Goal: Use online tool/utility: Utilize a website feature to perform a specific function

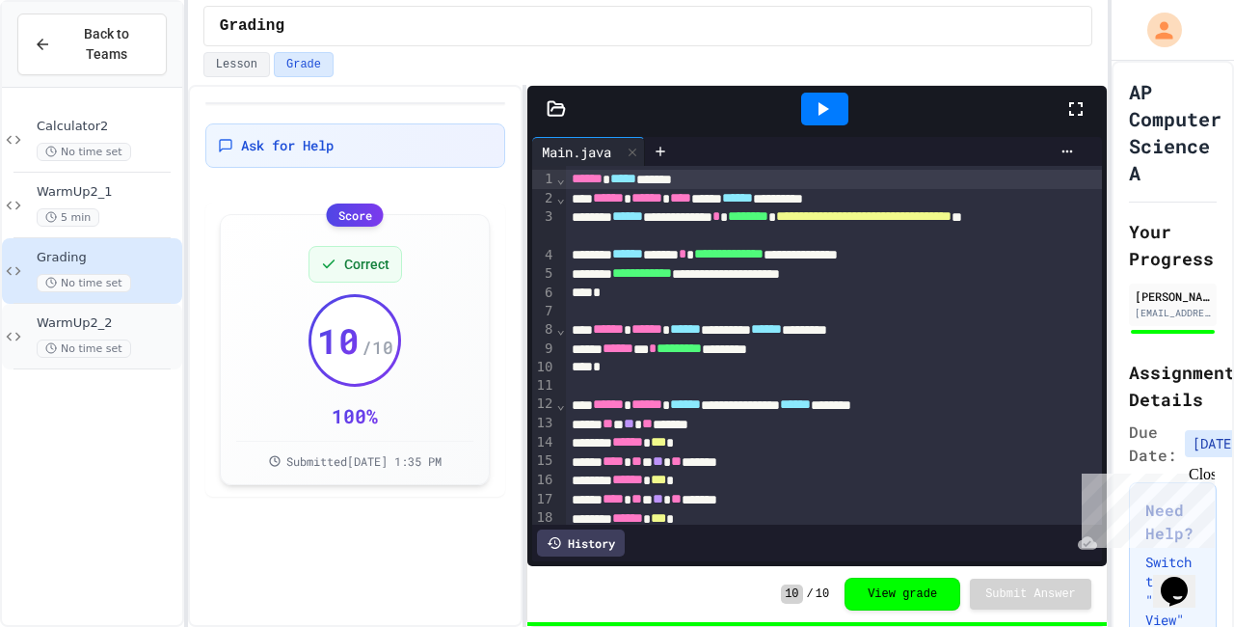
click at [161, 334] on div "WarmUp2_2 No time set" at bounding box center [108, 336] width 142 height 42
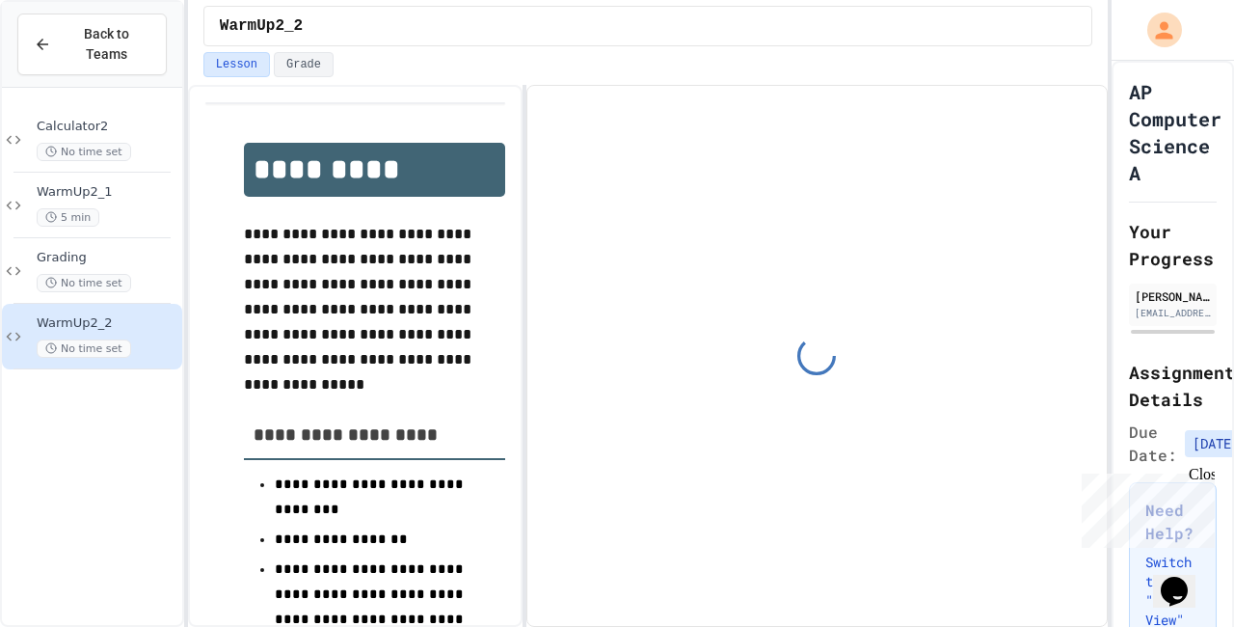
scroll to position [54, 0]
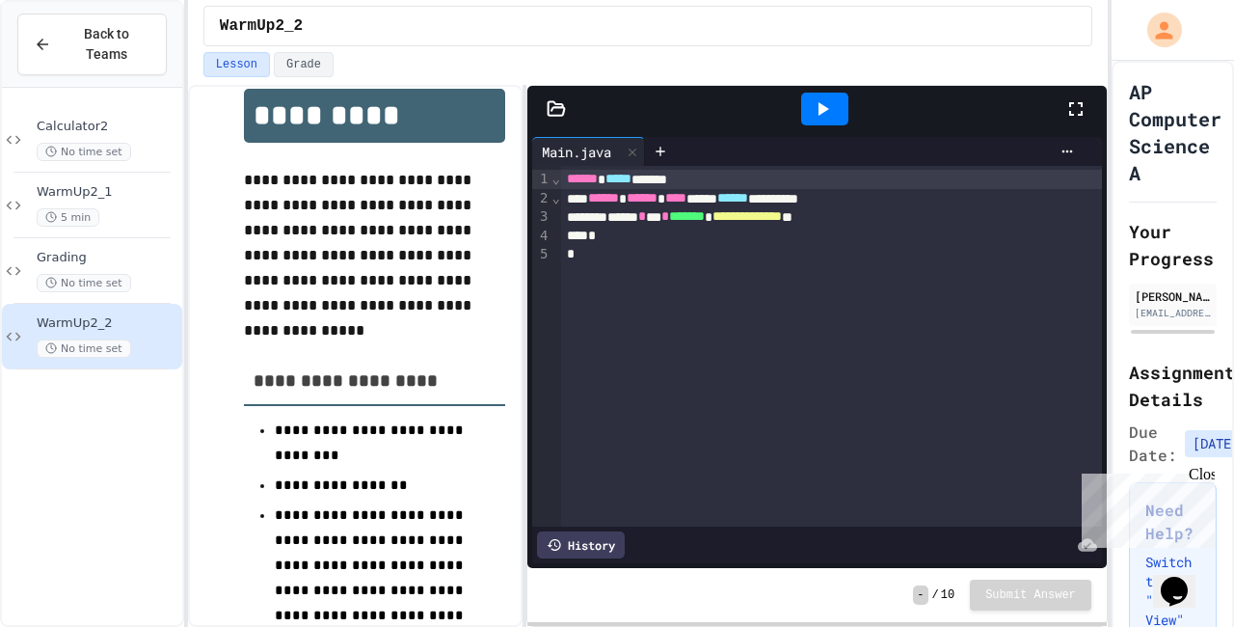
click at [1090, 120] on div at bounding box center [1086, 109] width 42 height 52
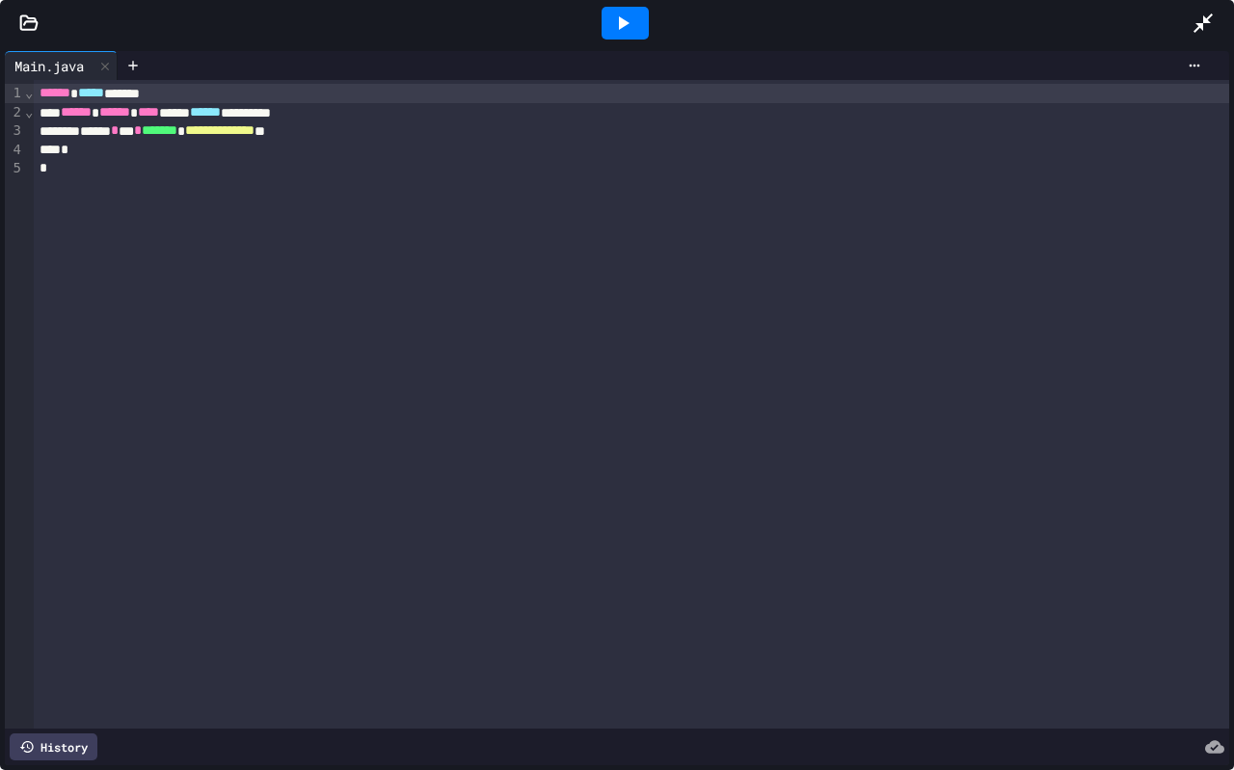
click at [27, 38] on div at bounding box center [617, 23] width 1234 height 46
click at [29, 23] on icon at bounding box center [28, 23] width 19 height 19
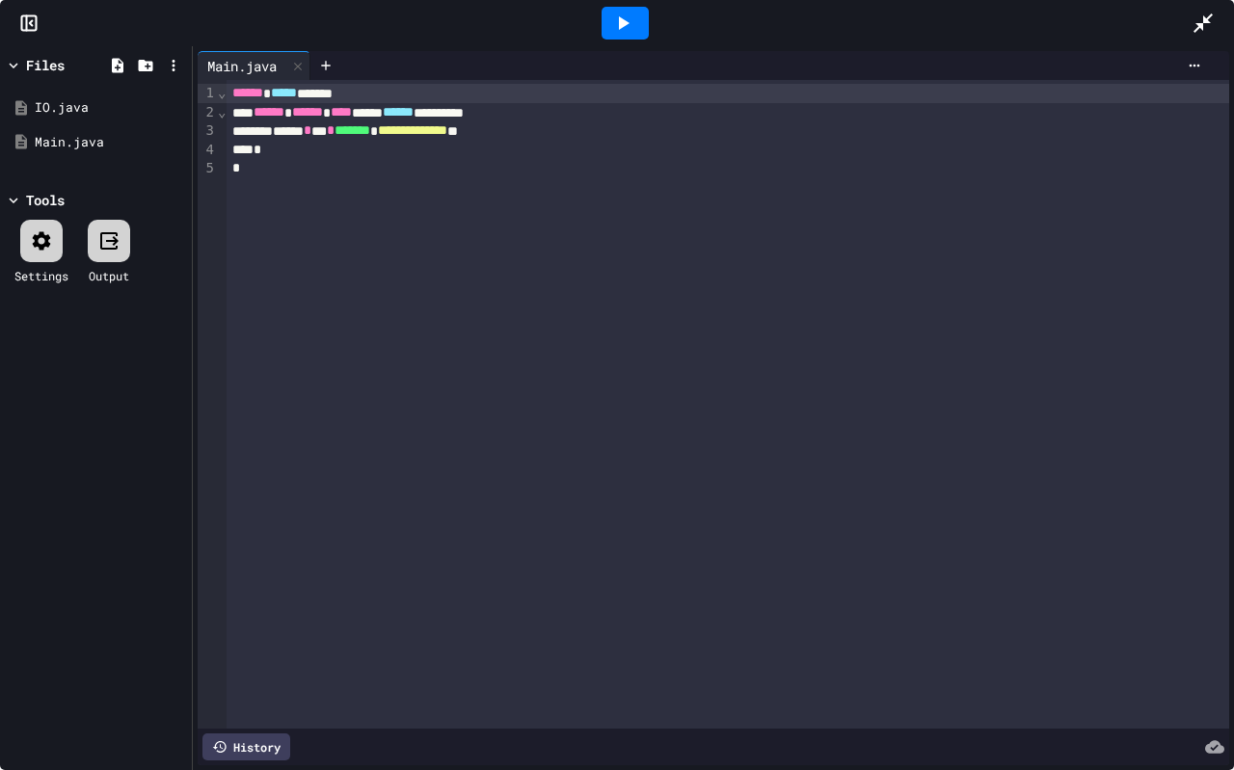
click at [30, 23] on icon at bounding box center [31, 23] width 3 height 5
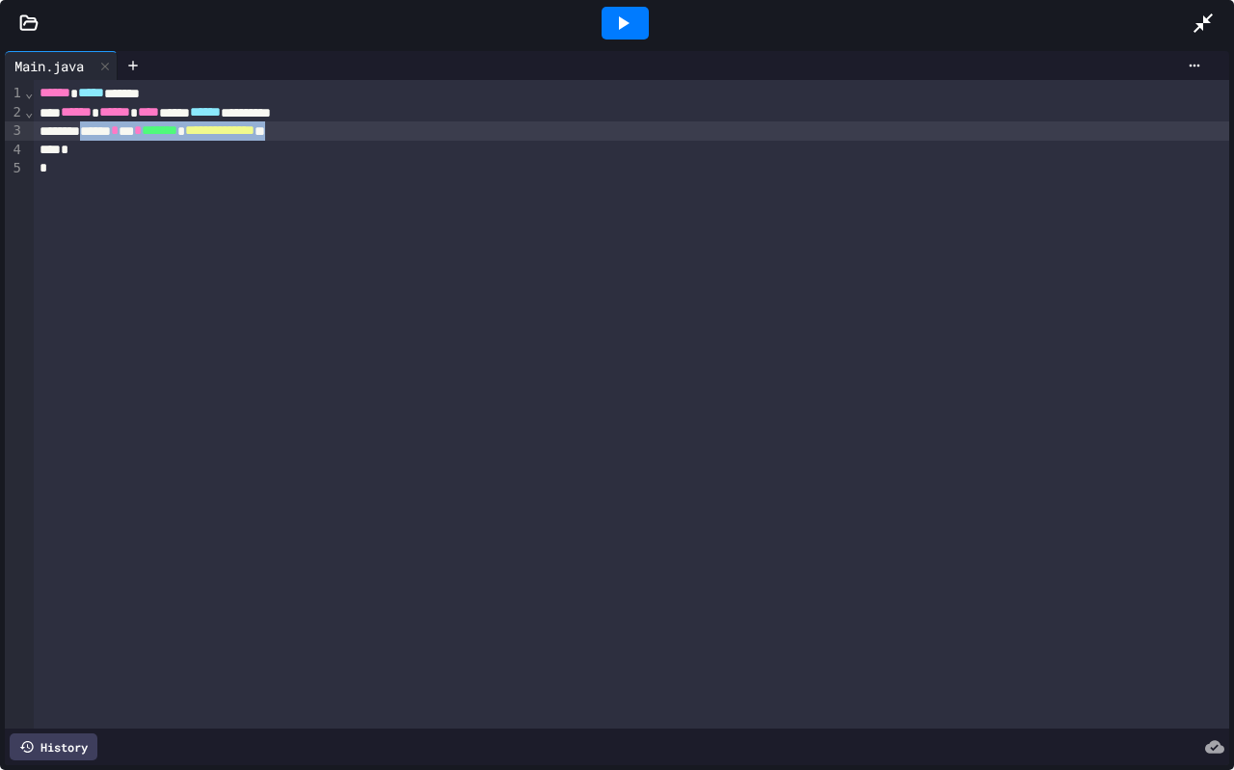
drag, startPoint x: 393, startPoint y: 138, endPoint x: 105, endPoint y: 132, distance: 288.4
click at [105, 132] on div "**********" at bounding box center [632, 131] width 1196 height 19
click at [1211, 21] on icon at bounding box center [1203, 23] width 23 height 23
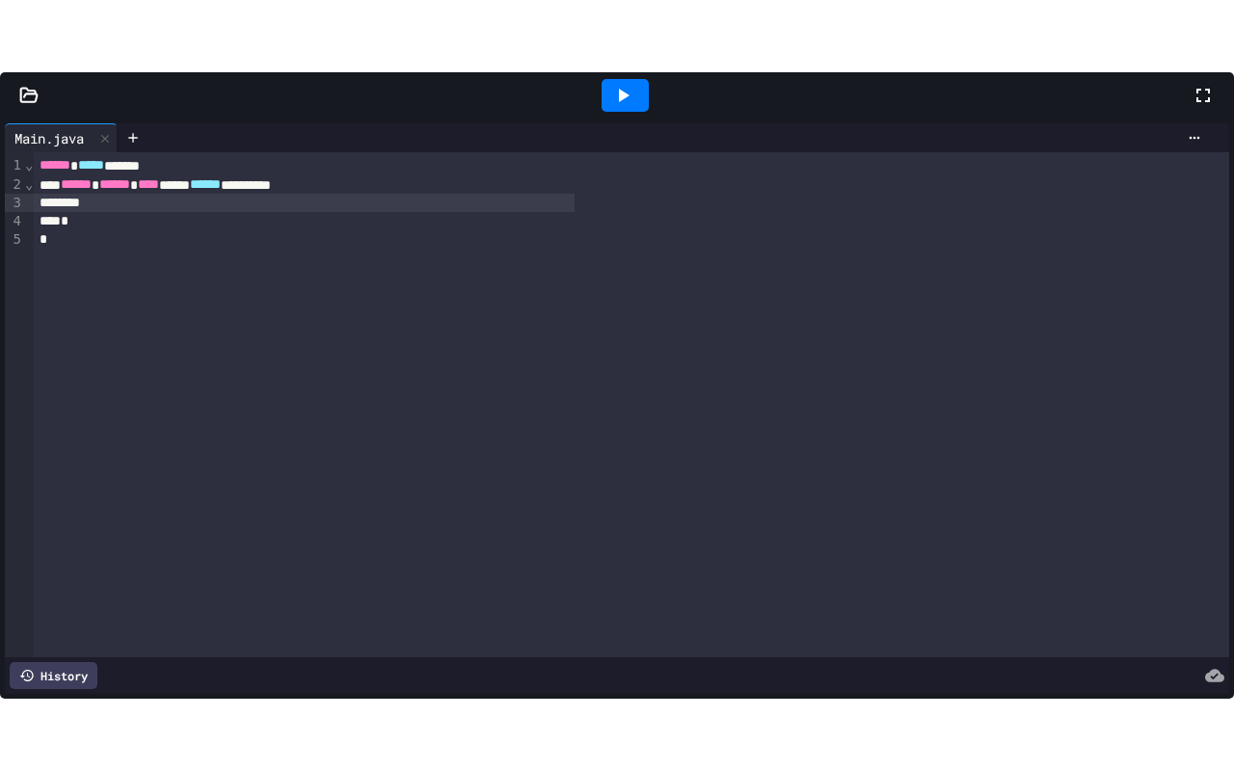
scroll to position [258, 0]
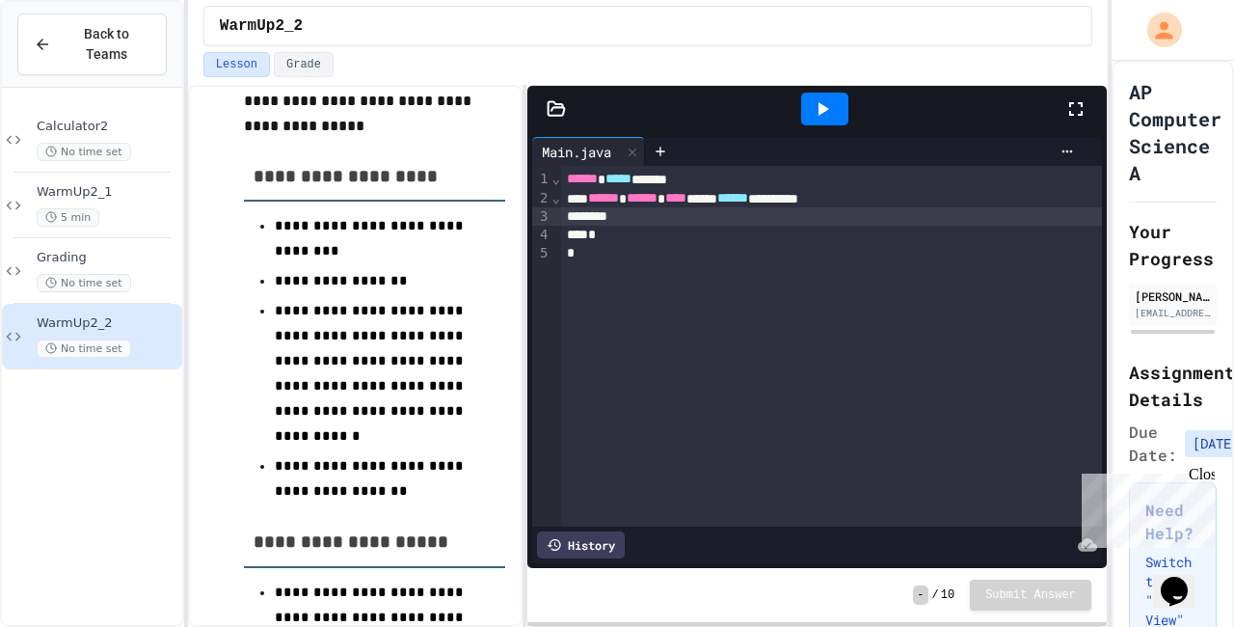
click at [662, 236] on div "*" at bounding box center [831, 235] width 541 height 18
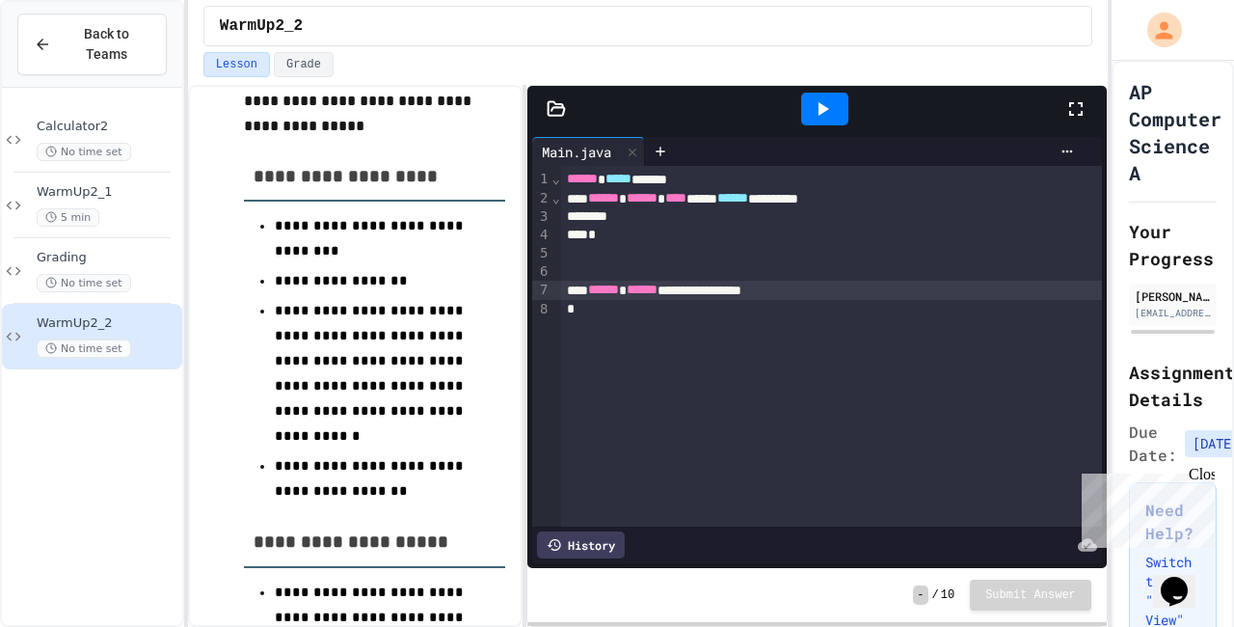
click at [714, 292] on div "**********" at bounding box center [831, 290] width 541 height 19
click at [894, 295] on div "**********" at bounding box center [831, 290] width 541 height 19
click at [911, 298] on div "**********" at bounding box center [831, 290] width 541 height 19
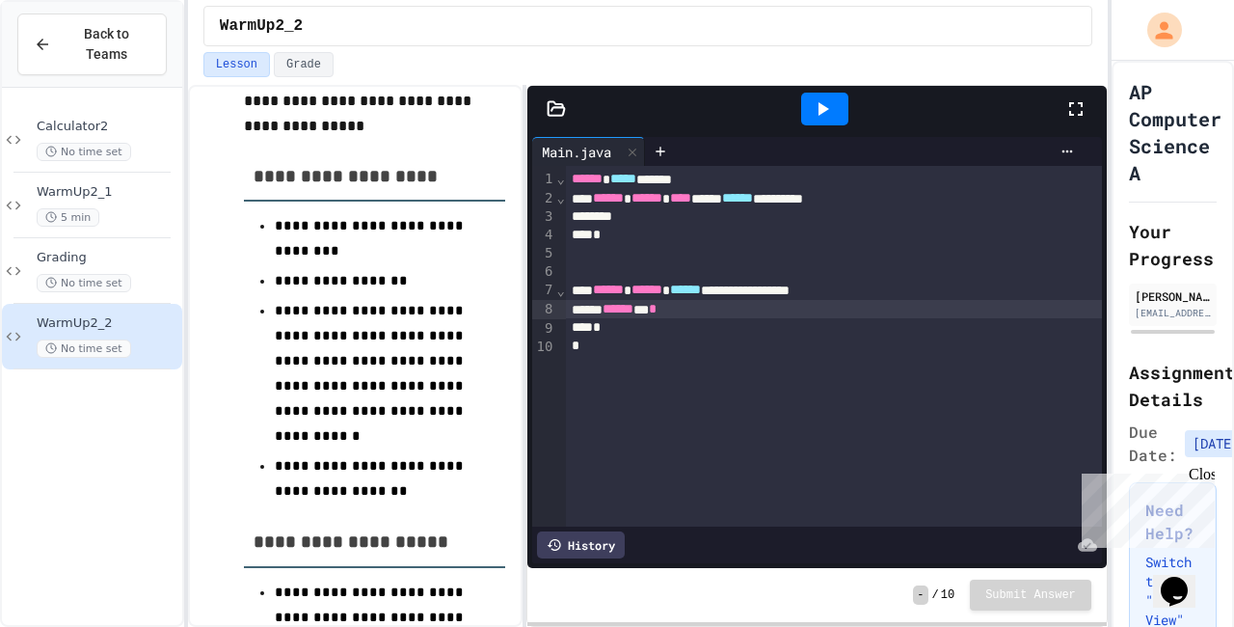
click at [1077, 101] on icon at bounding box center [1076, 108] width 23 height 23
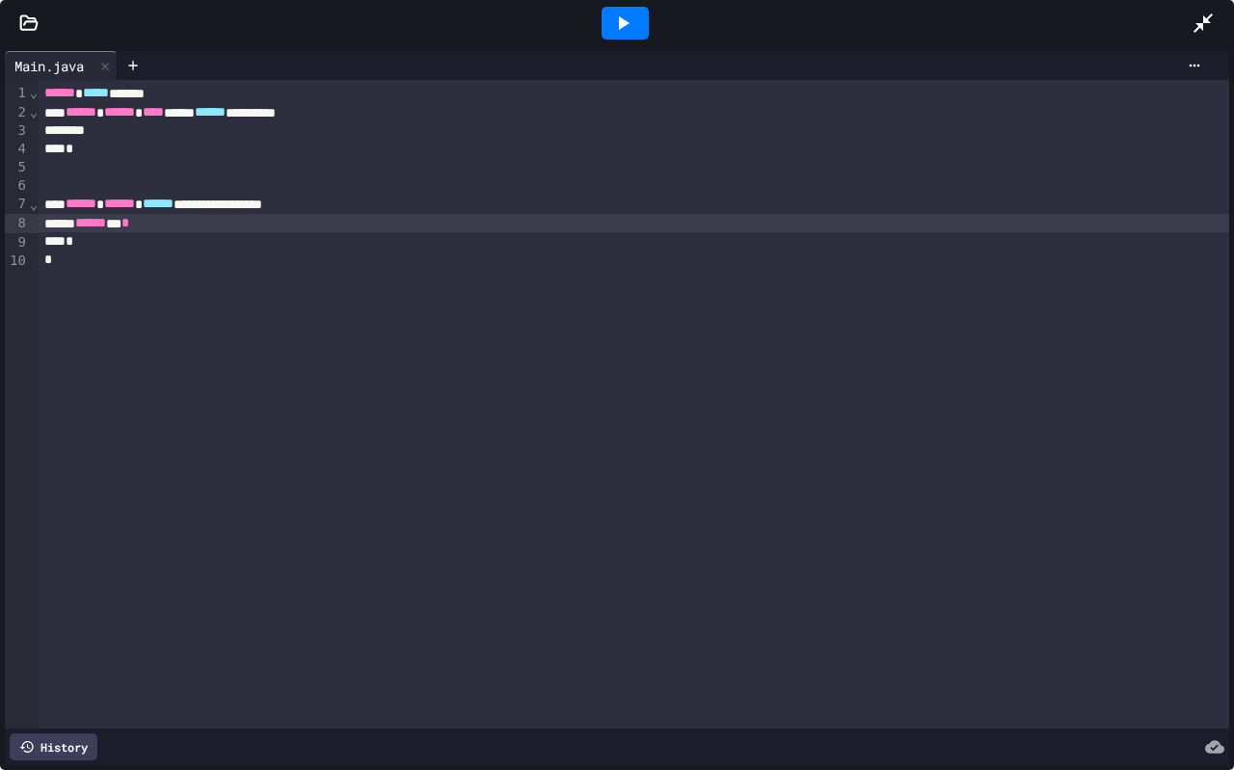
click at [29, 20] on icon at bounding box center [28, 23] width 19 height 19
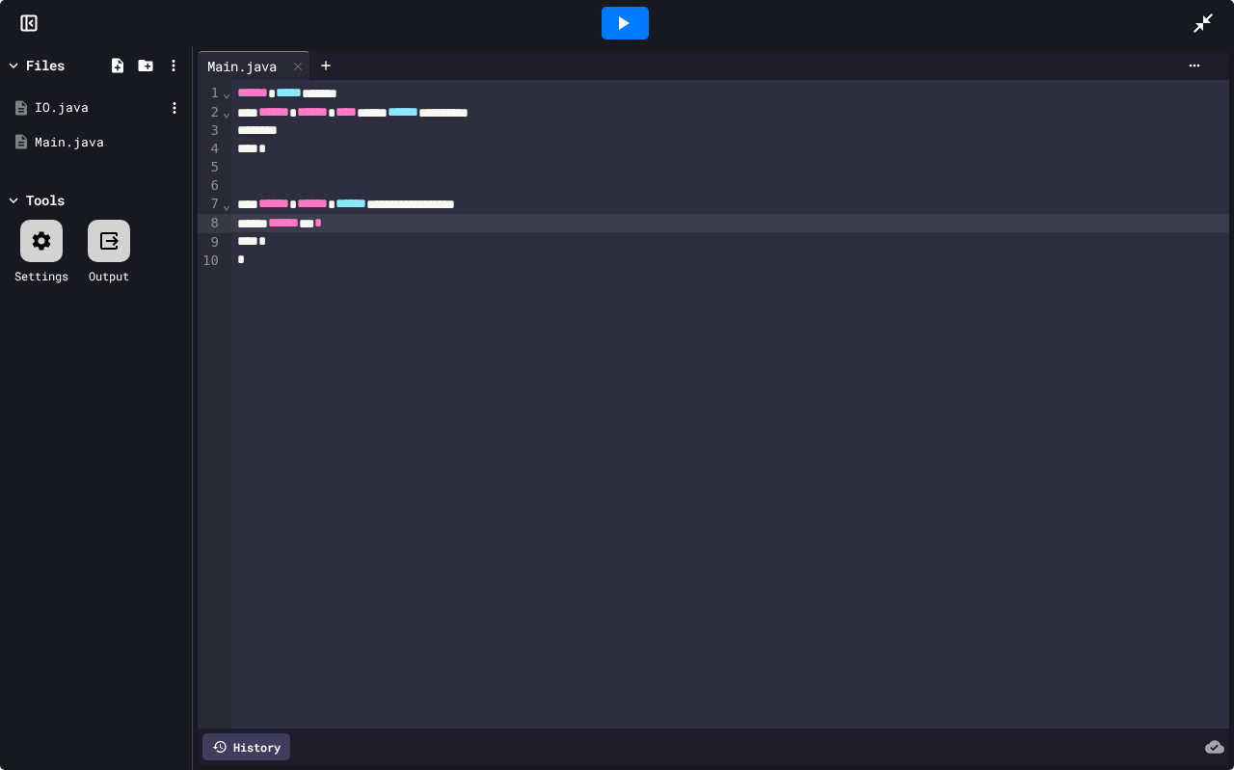
click at [57, 103] on div "IO.java" at bounding box center [99, 107] width 129 height 19
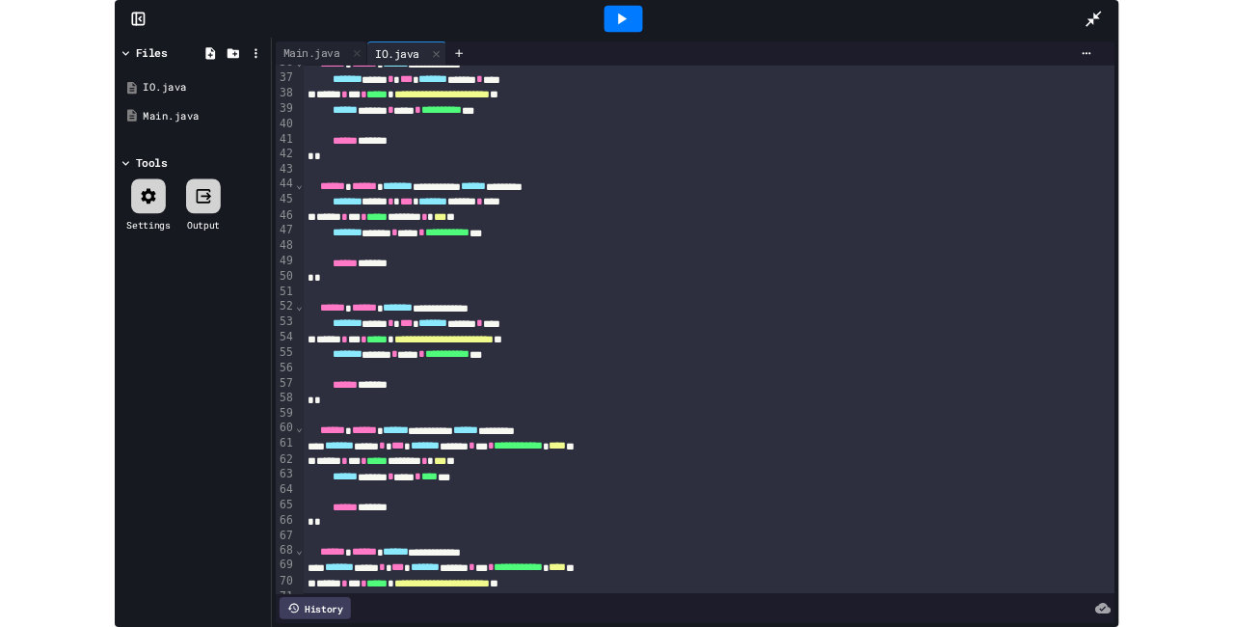
scroll to position [686, 0]
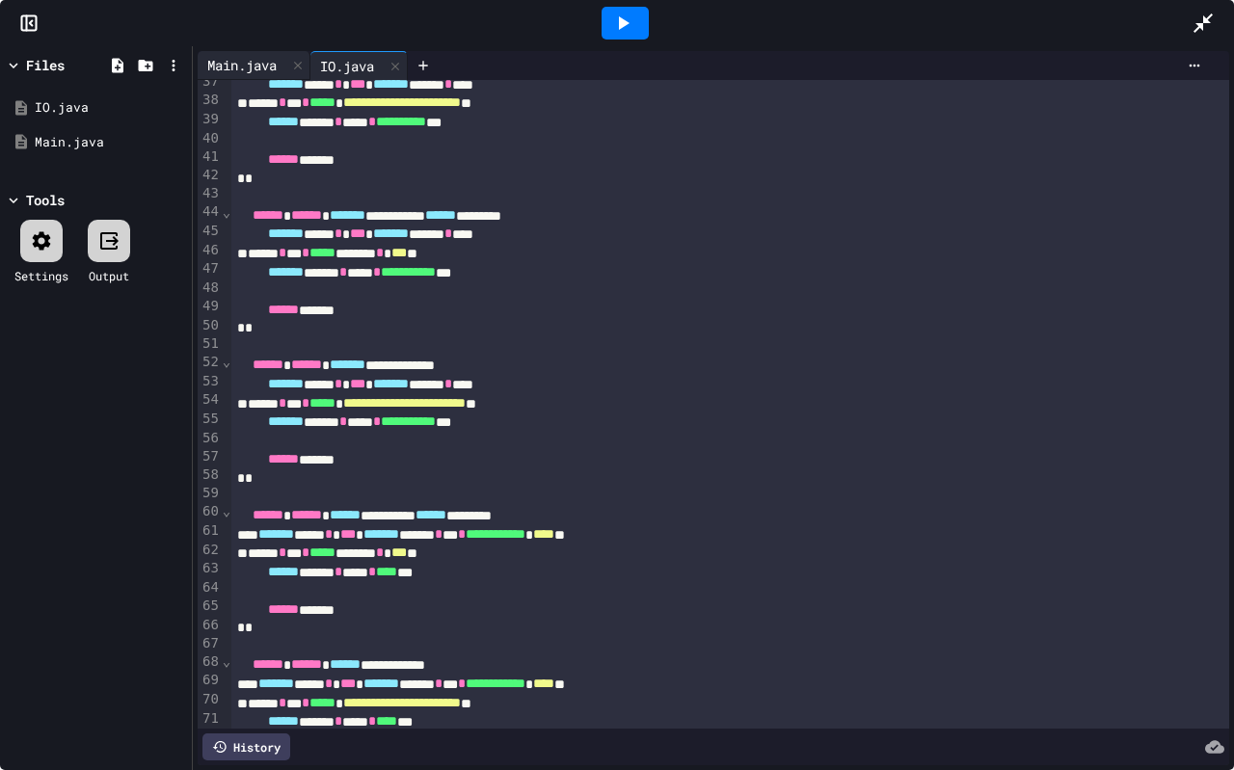
click at [245, 72] on div "Main.java" at bounding box center [242, 65] width 89 height 20
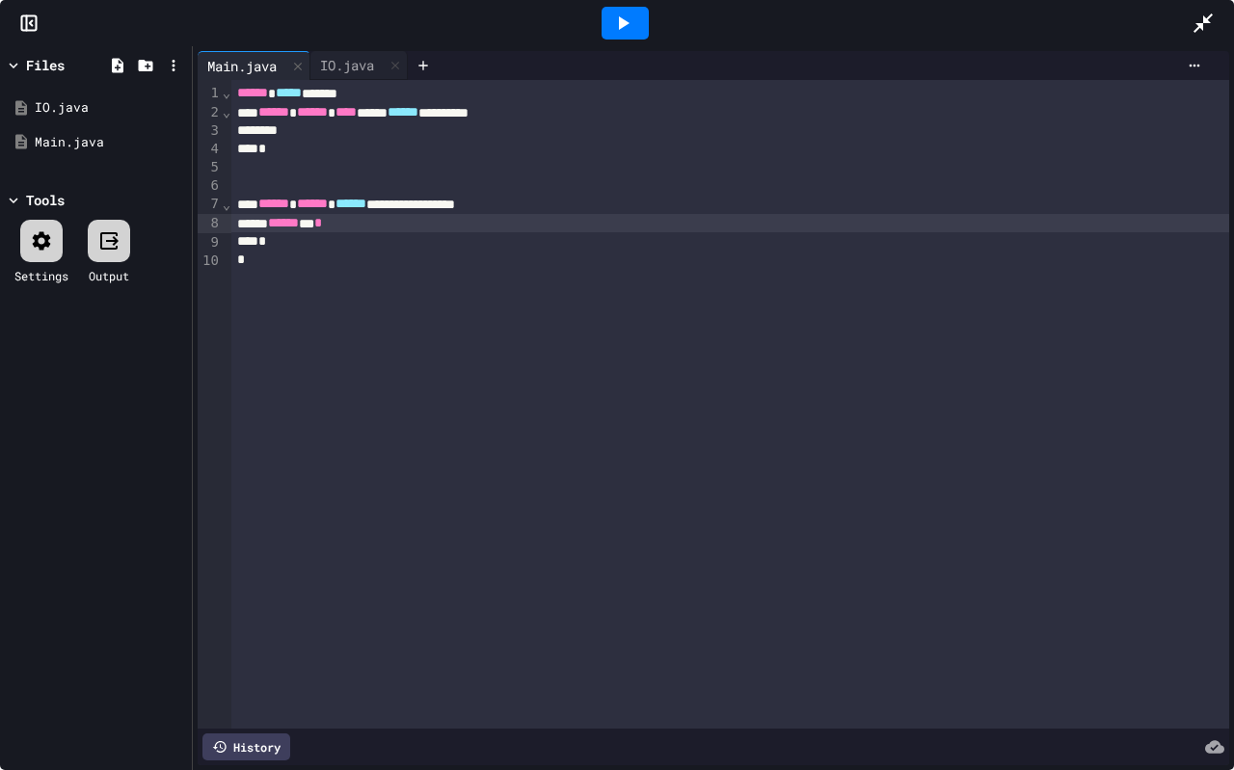
click at [399, 229] on div "****** ** *" at bounding box center [730, 223] width 998 height 19
click at [636, 226] on div "**********" at bounding box center [730, 223] width 998 height 19
click at [1203, 26] on icon at bounding box center [1203, 23] width 19 height 19
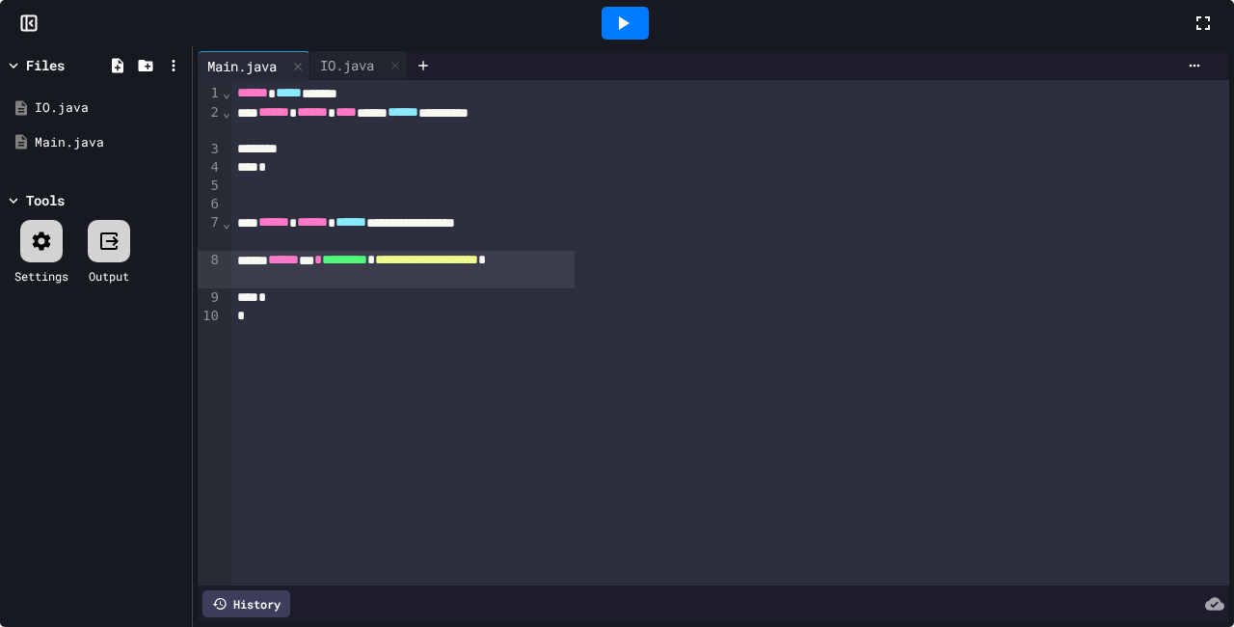
scroll to position [373, 0]
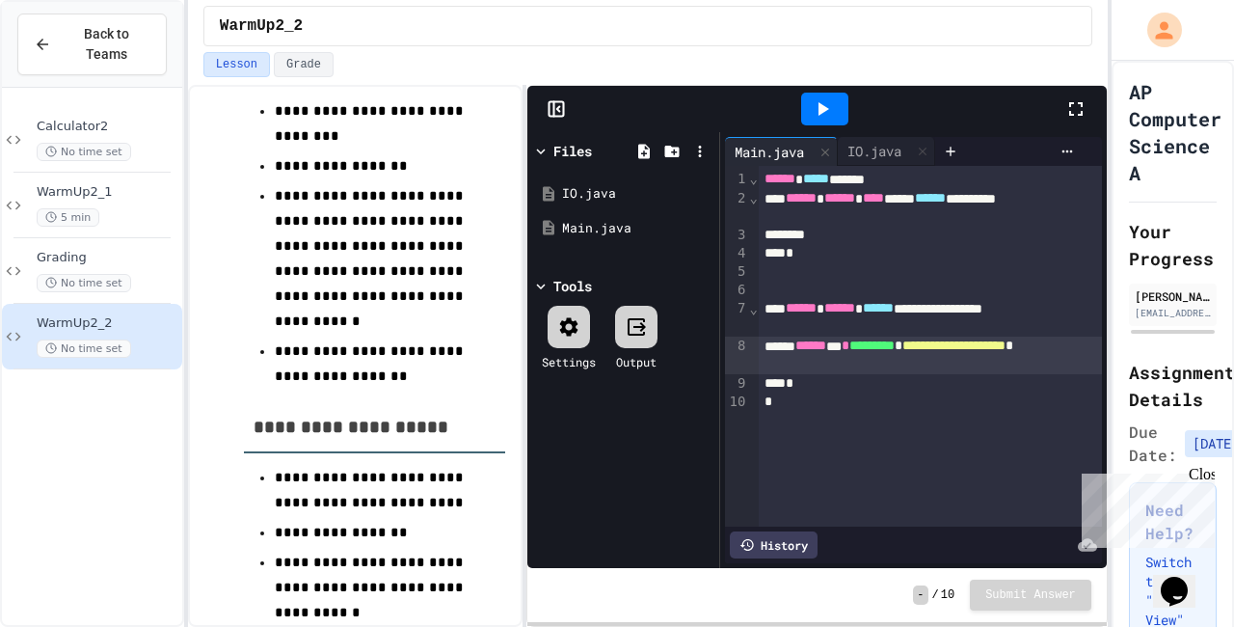
click at [1073, 106] on icon at bounding box center [1076, 108] width 23 height 23
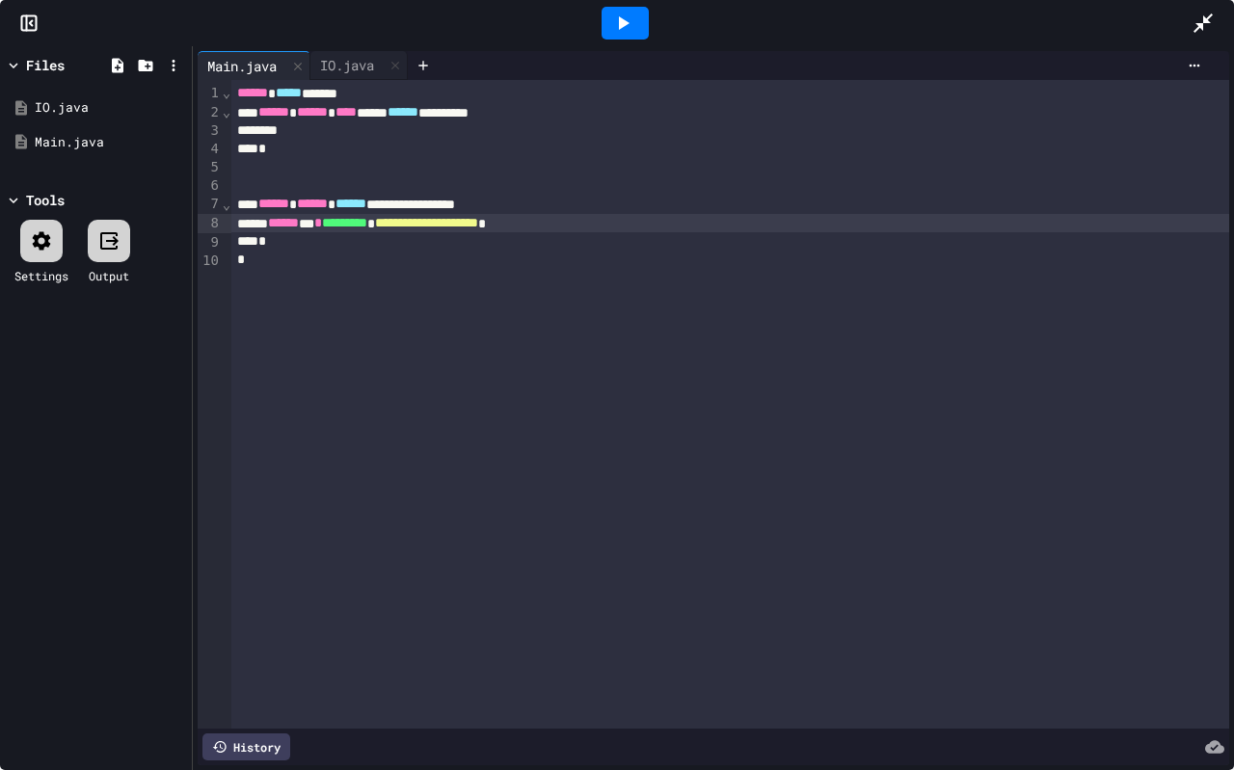
click at [478, 228] on span "**********" at bounding box center [426, 223] width 103 height 14
click at [1206, 28] on icon at bounding box center [1203, 23] width 23 height 23
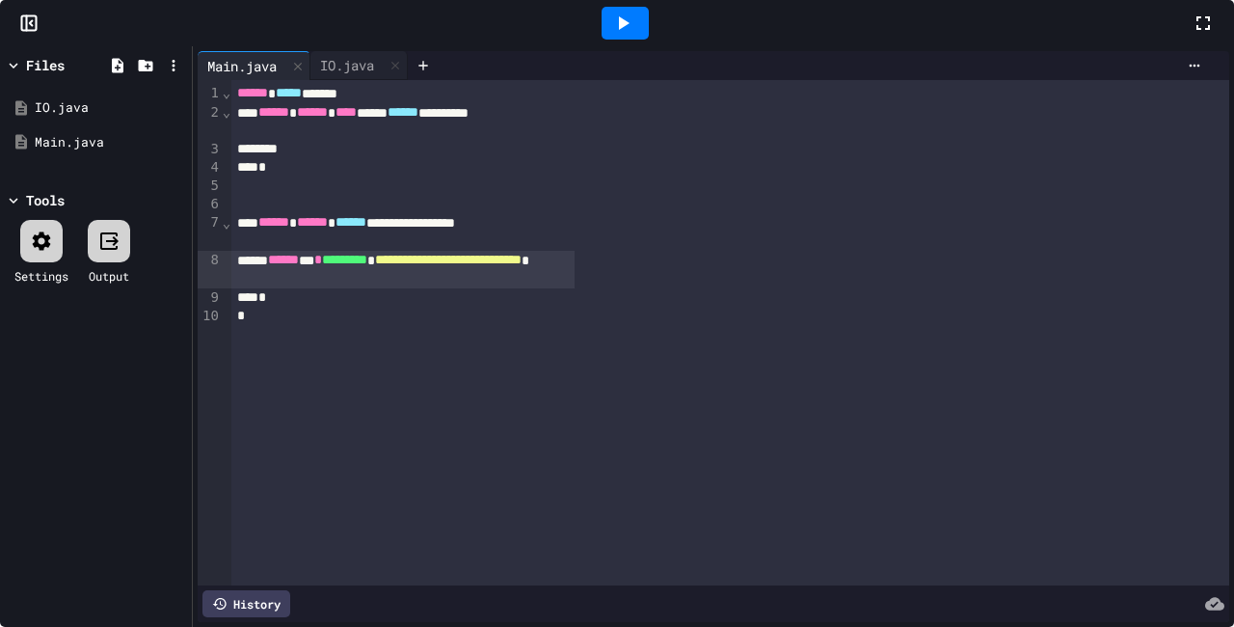
scroll to position [590, 0]
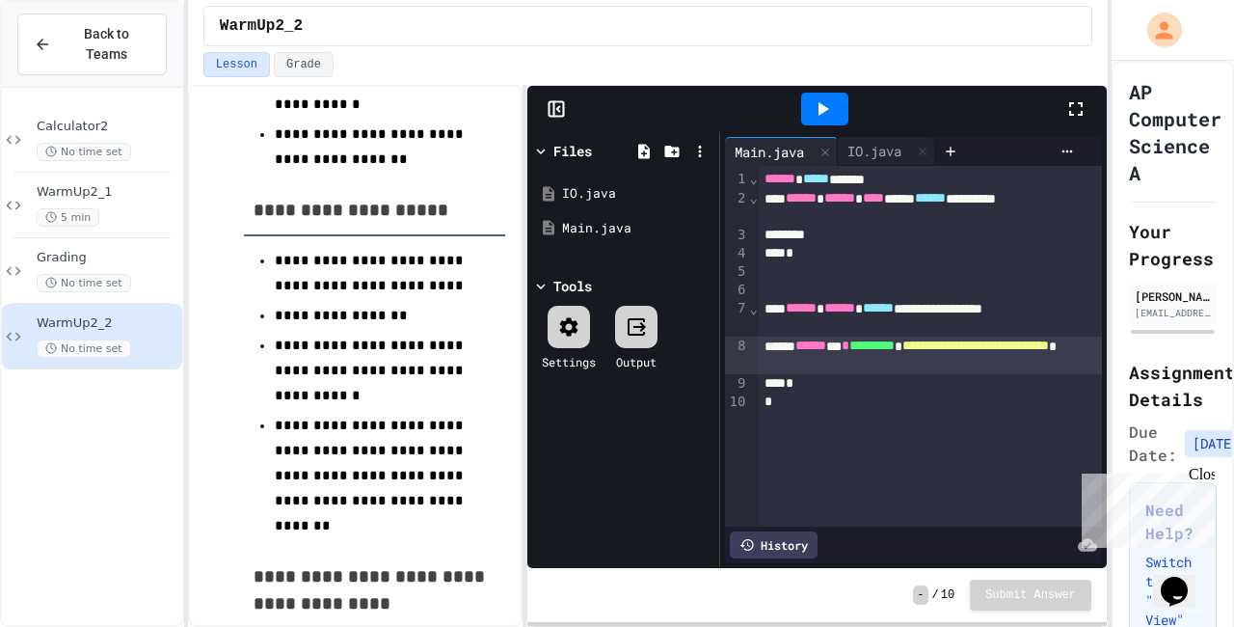
click at [1078, 111] on icon at bounding box center [1076, 108] width 23 height 23
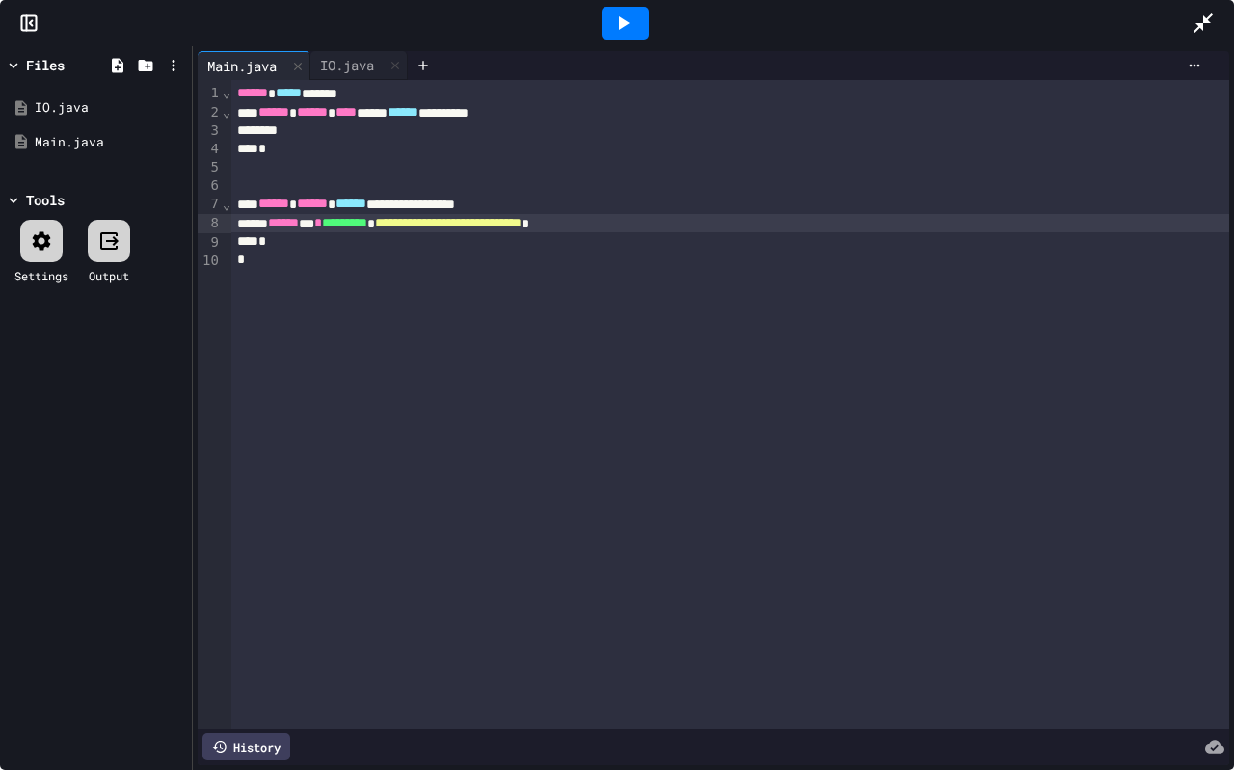
click at [716, 226] on div "**********" at bounding box center [730, 223] width 998 height 19
click at [408, 241] on div "*" at bounding box center [730, 241] width 998 height 18
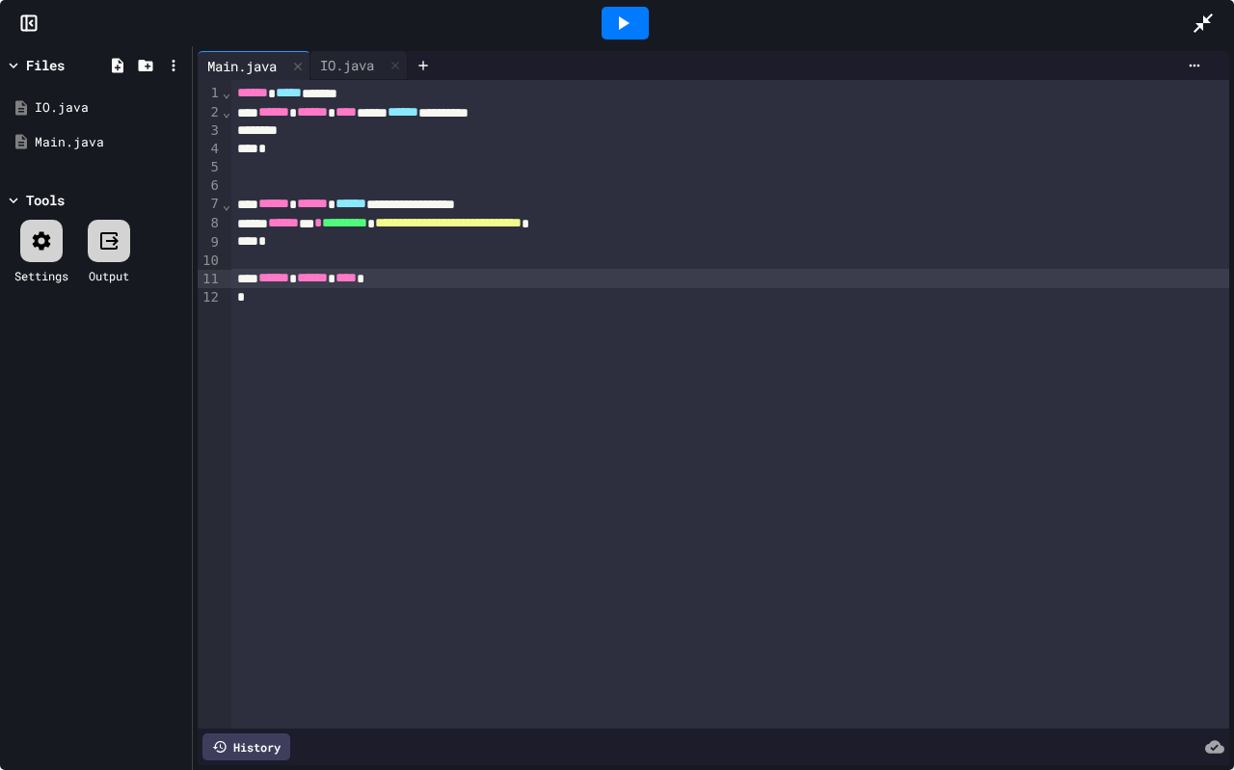
click at [1203, 32] on icon at bounding box center [1203, 23] width 23 height 23
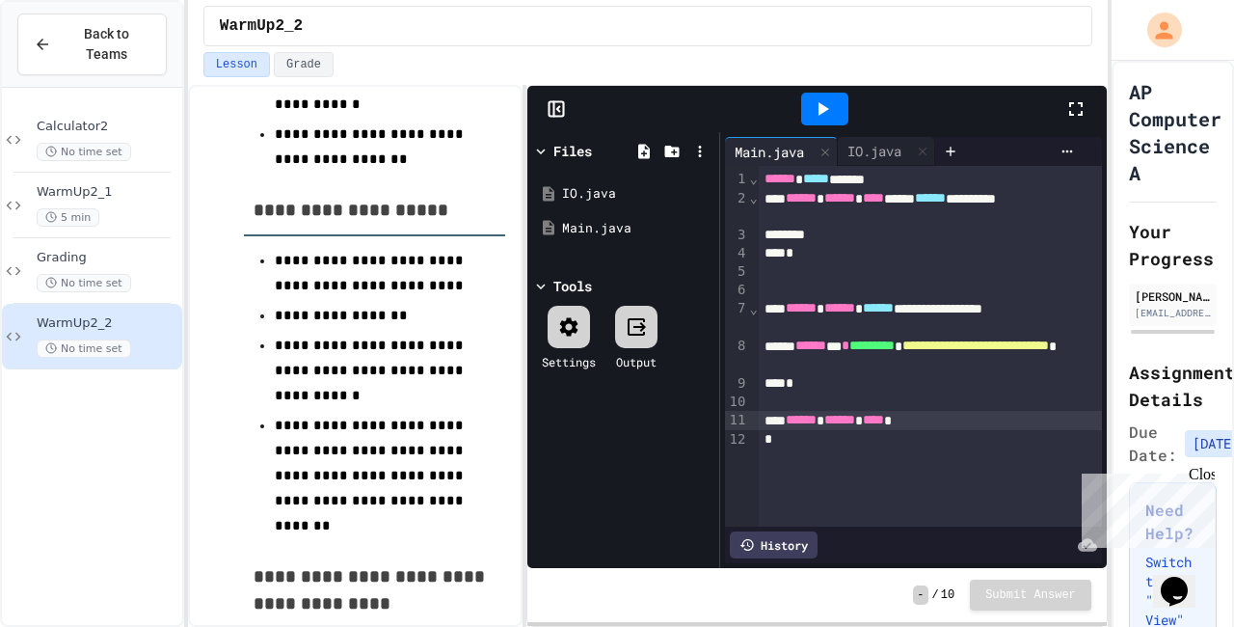
click at [961, 413] on div "****** ****** ****" at bounding box center [930, 420] width 343 height 19
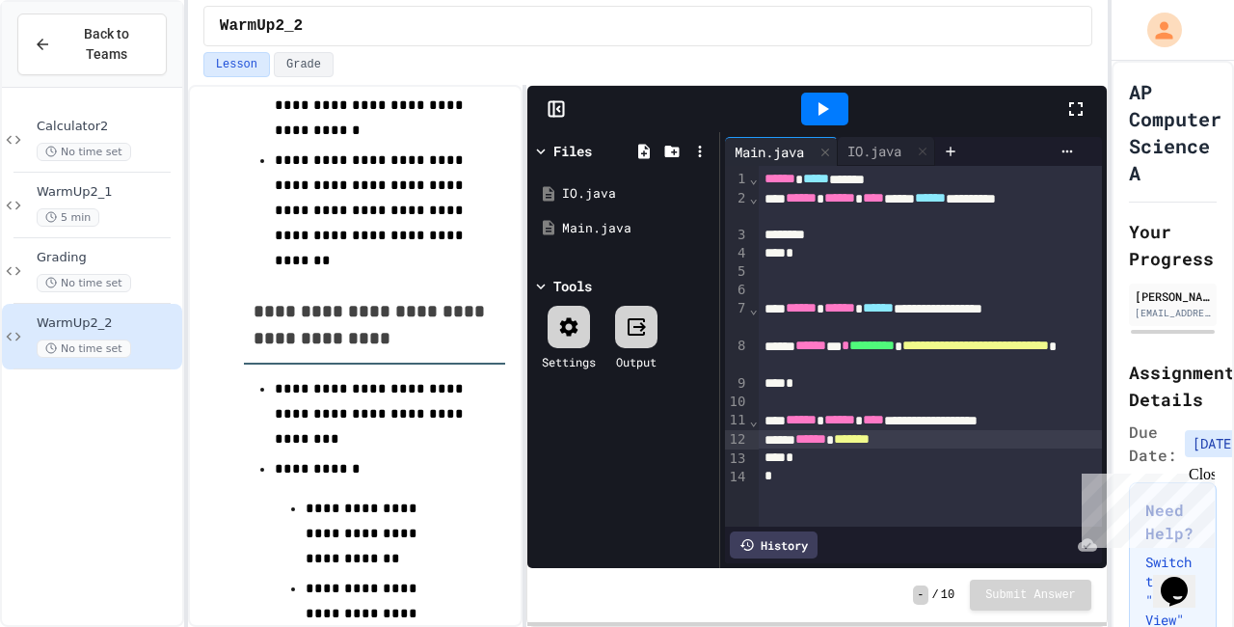
scroll to position [873, 0]
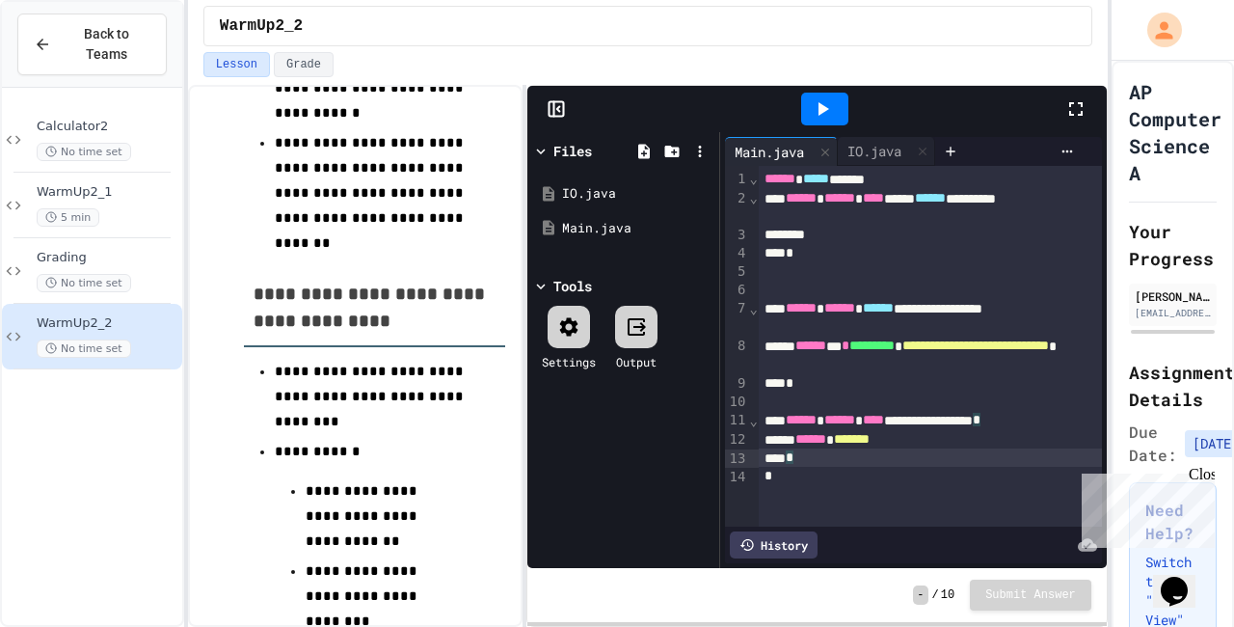
click at [830, 463] on div "*" at bounding box center [930, 457] width 343 height 18
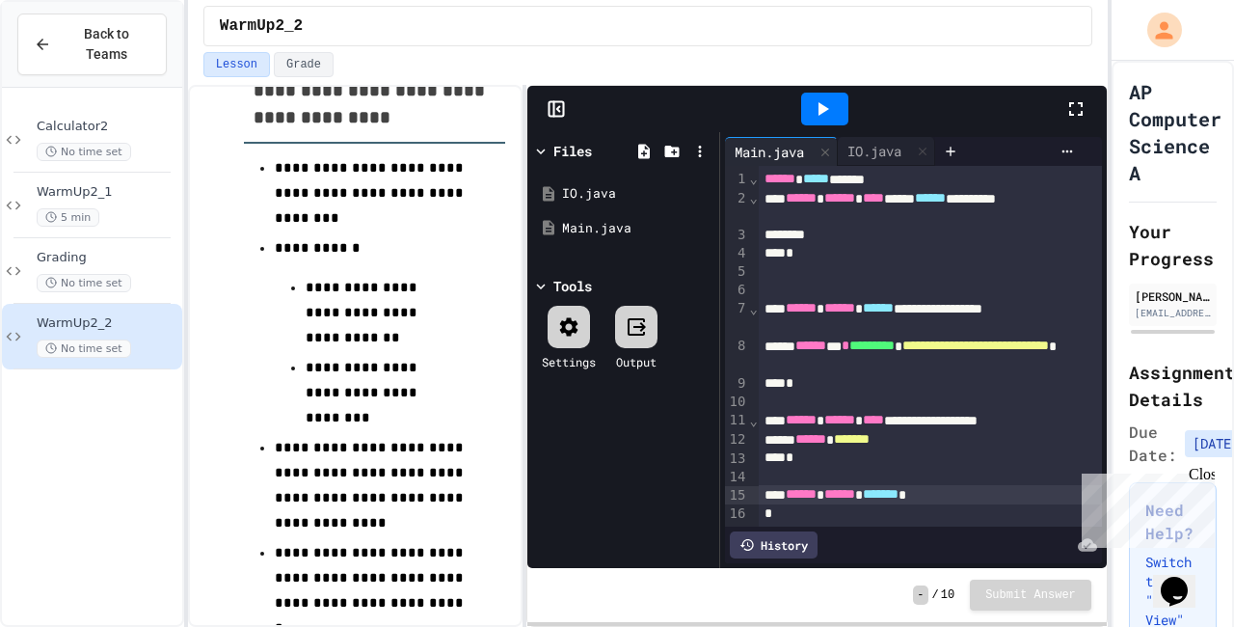
scroll to position [1048, 0]
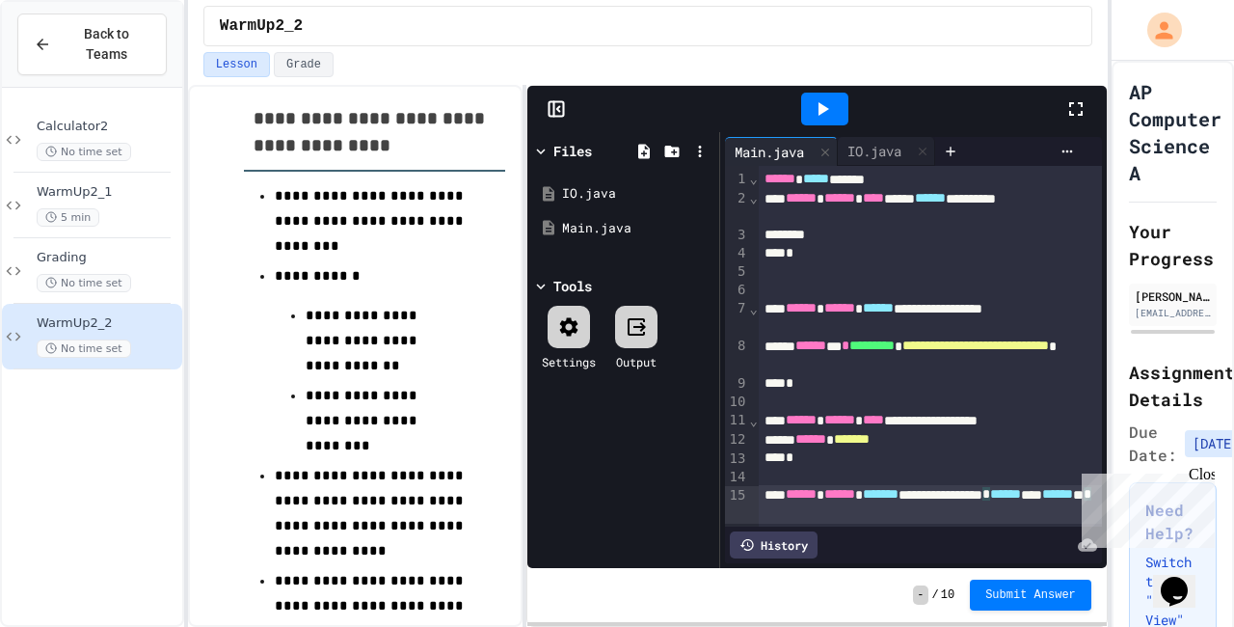
click at [1064, 514] on div "**********" at bounding box center [930, 504] width 343 height 38
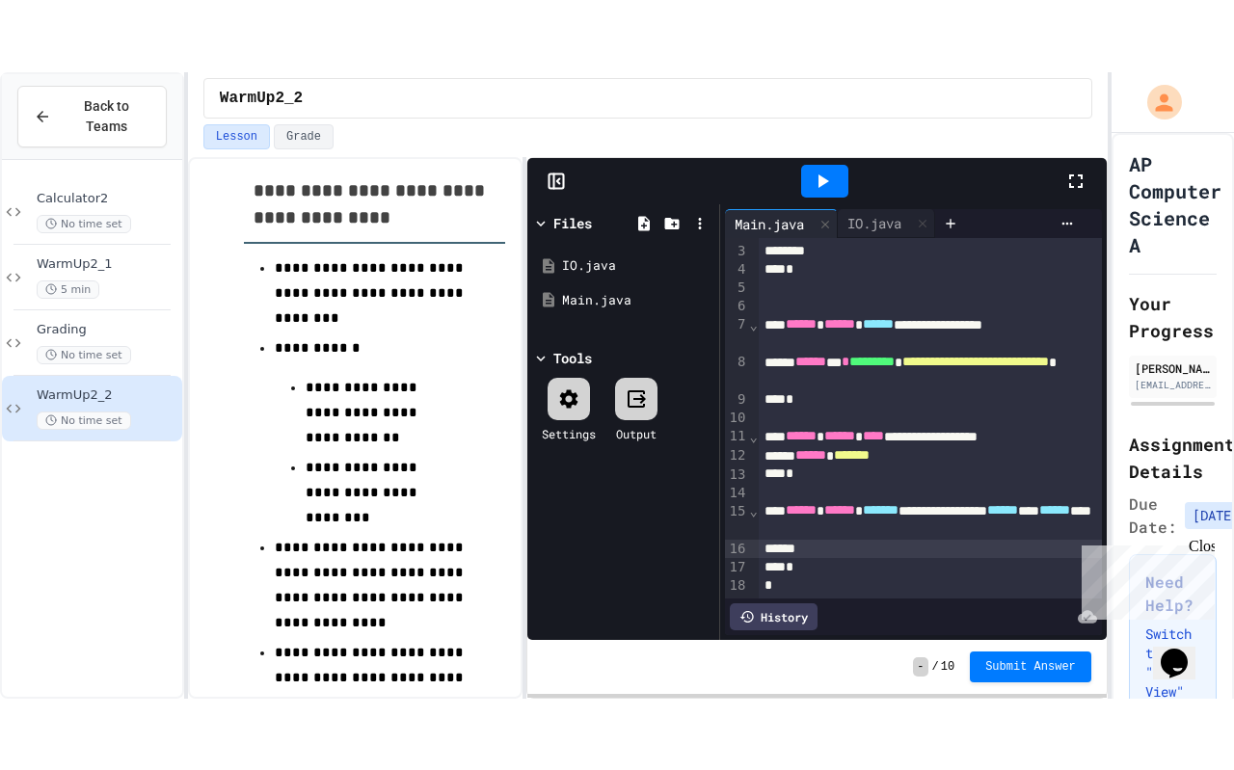
scroll to position [56, 0]
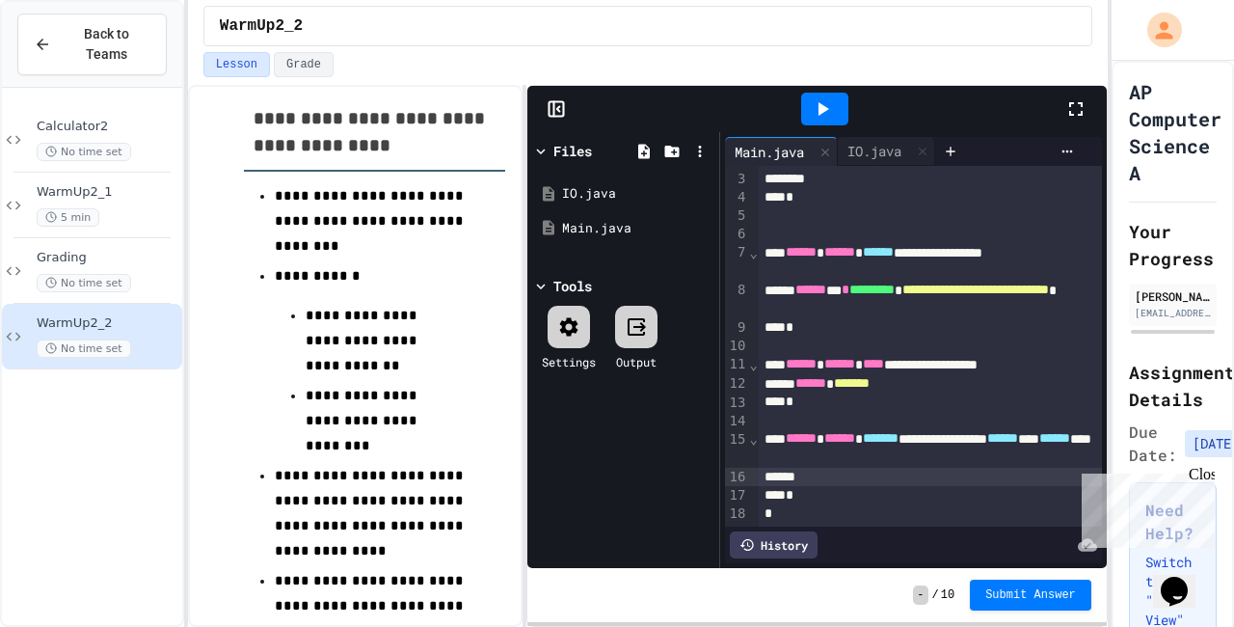
click at [1085, 112] on icon at bounding box center [1076, 108] width 23 height 23
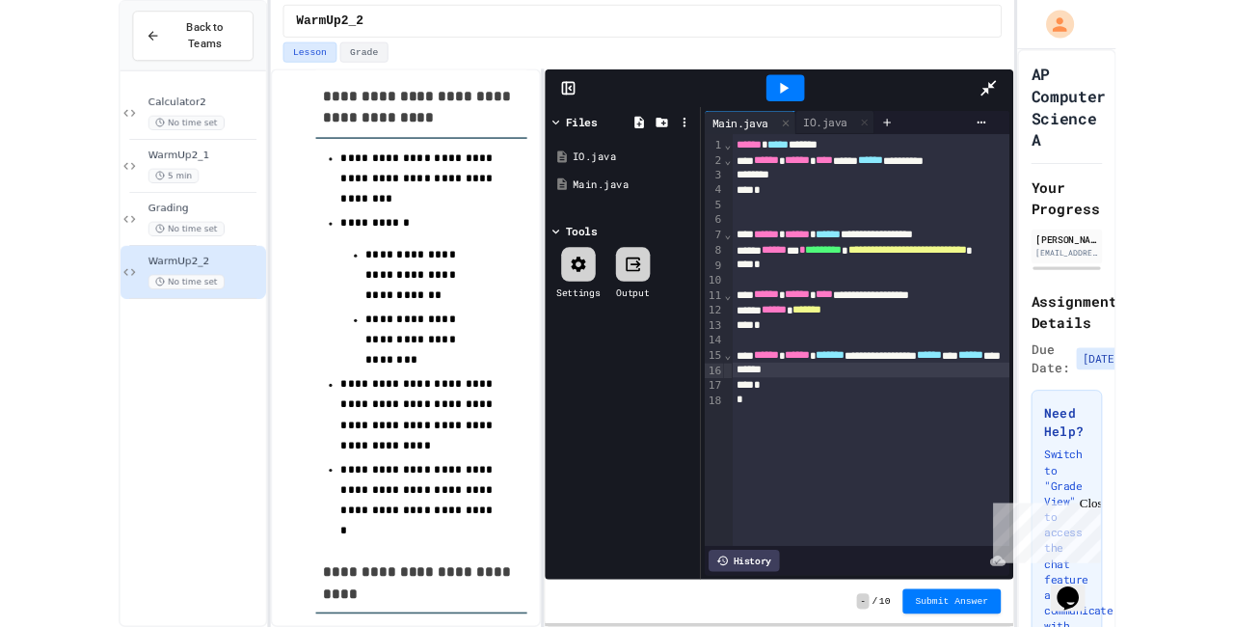
scroll to position [0, 0]
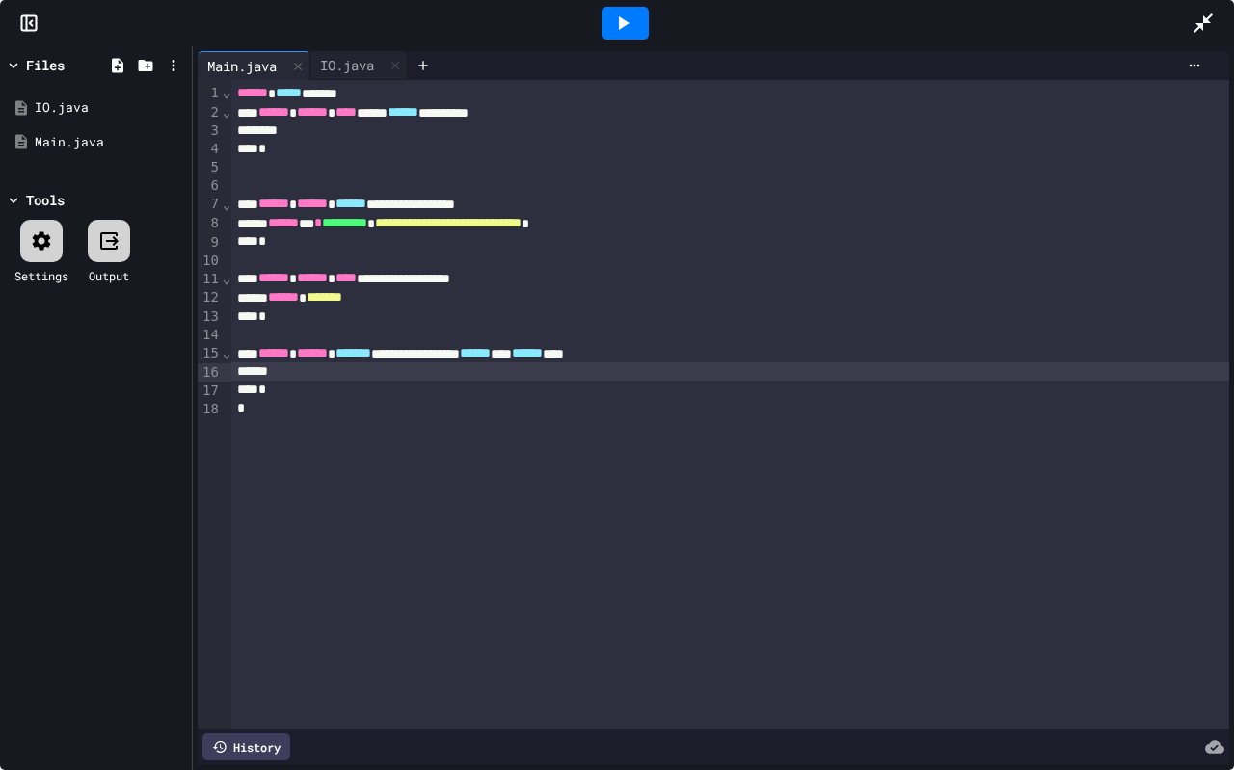
click at [296, 374] on div at bounding box center [730, 372] width 998 height 18
click at [1213, 23] on icon at bounding box center [1203, 23] width 23 height 23
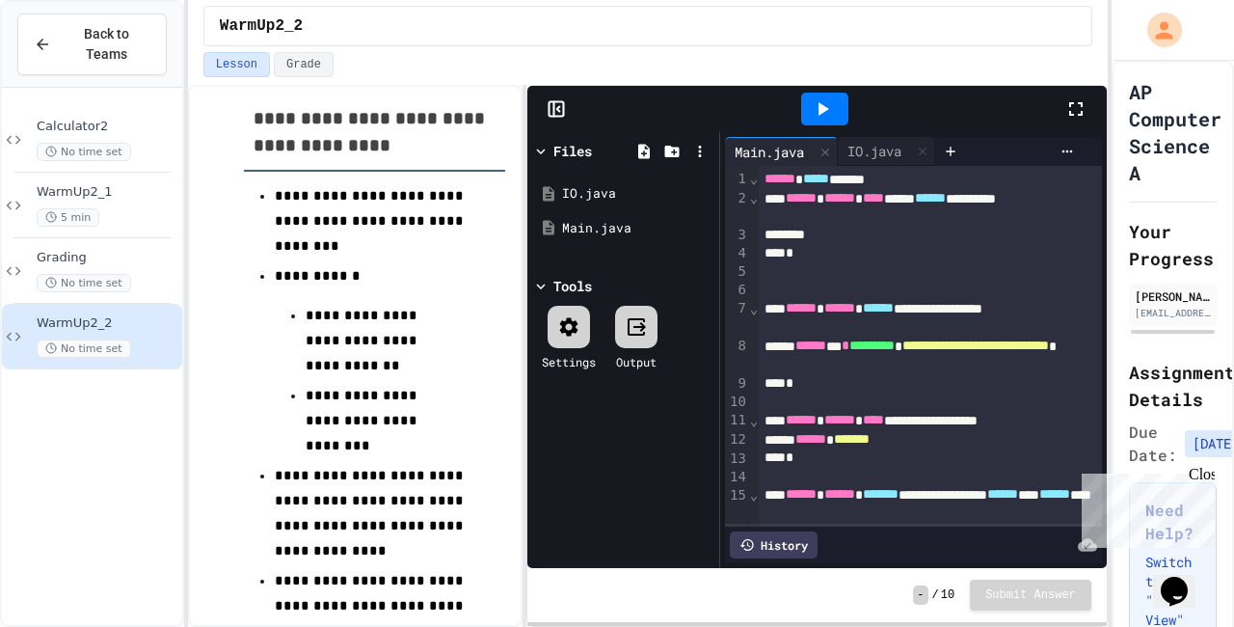
click at [141, 237] on div at bounding box center [92, 237] width 157 height 1
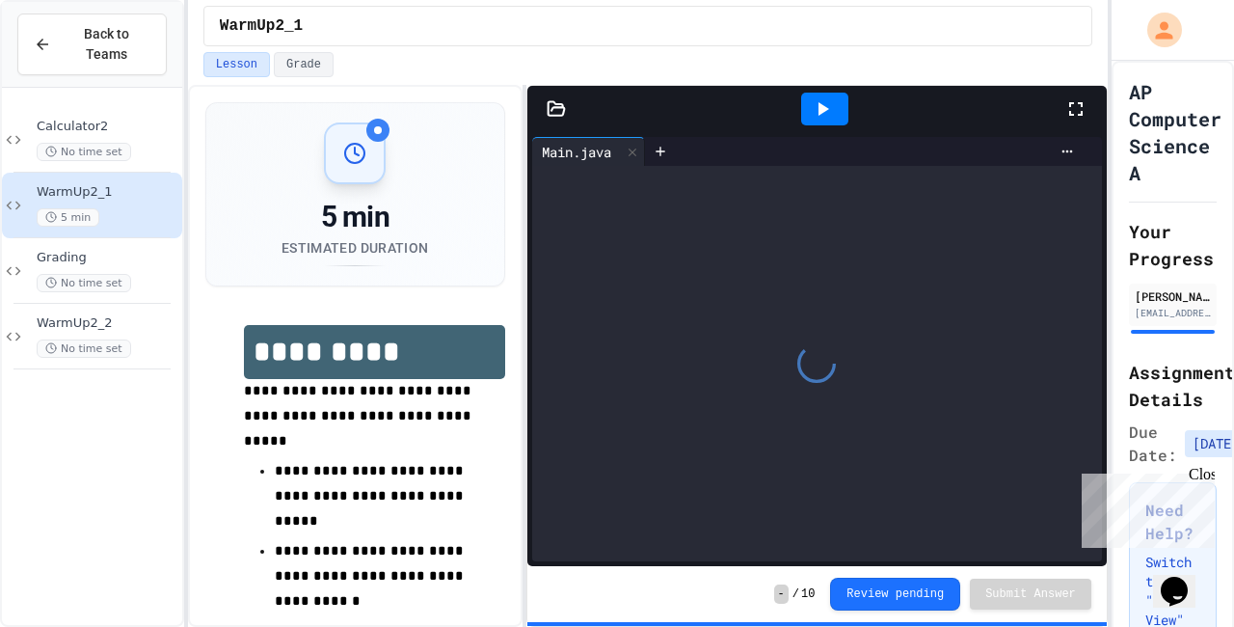
scroll to position [54, 0]
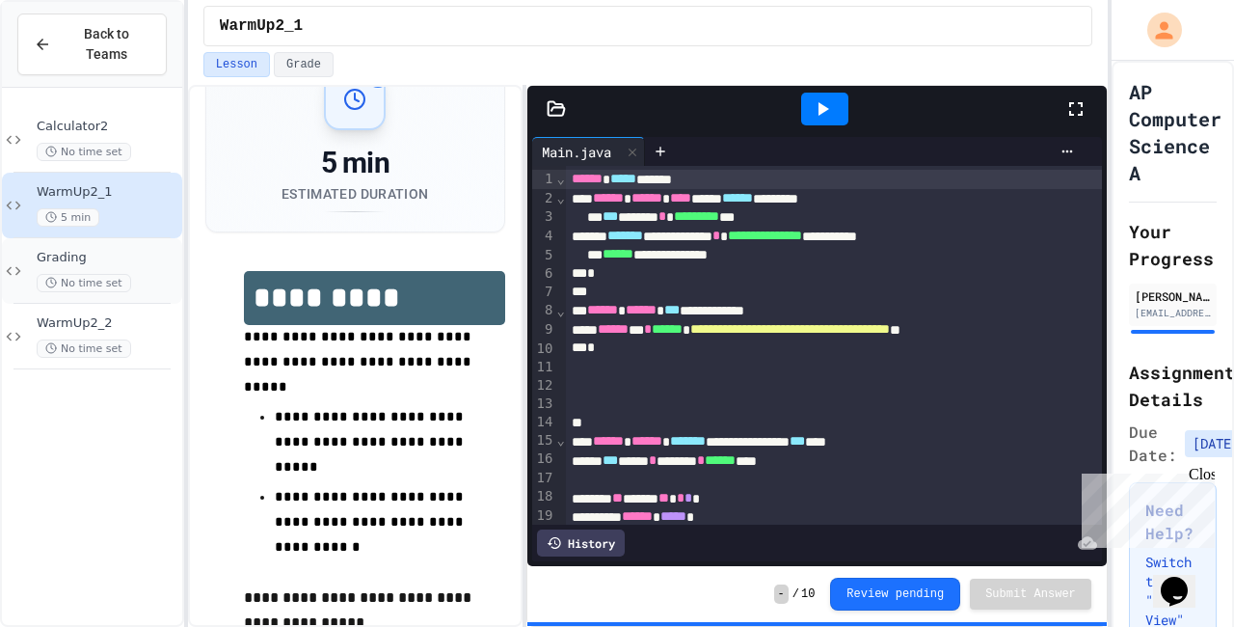
click at [160, 278] on div "No time set" at bounding box center [108, 283] width 142 height 18
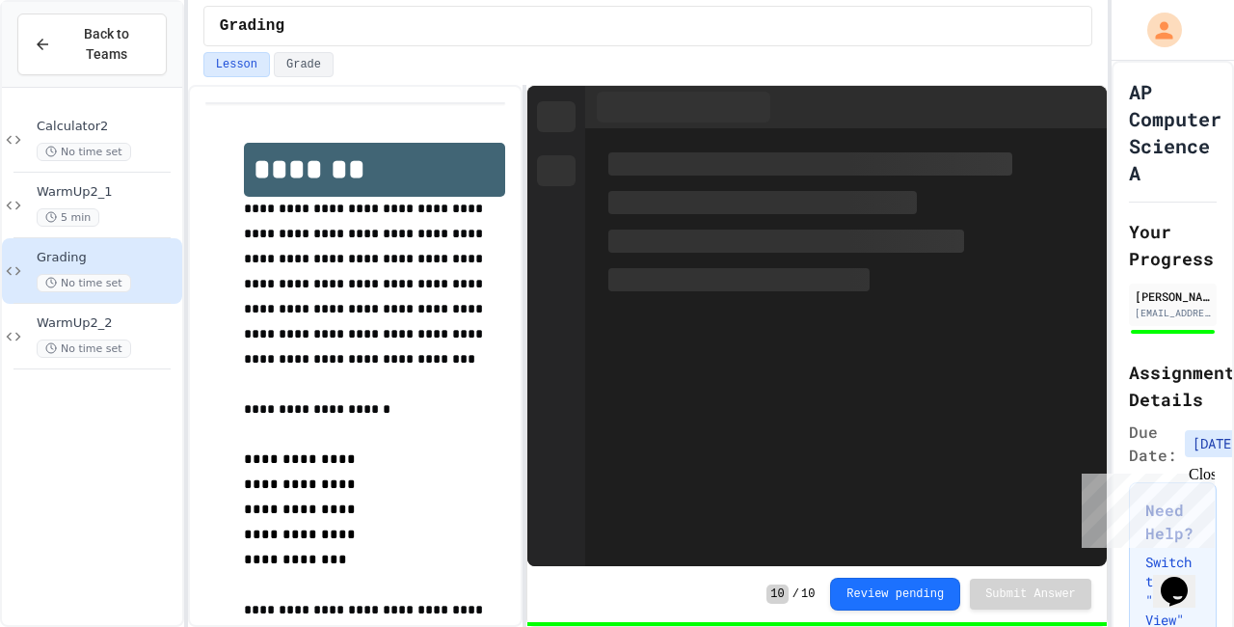
scroll to position [54, 0]
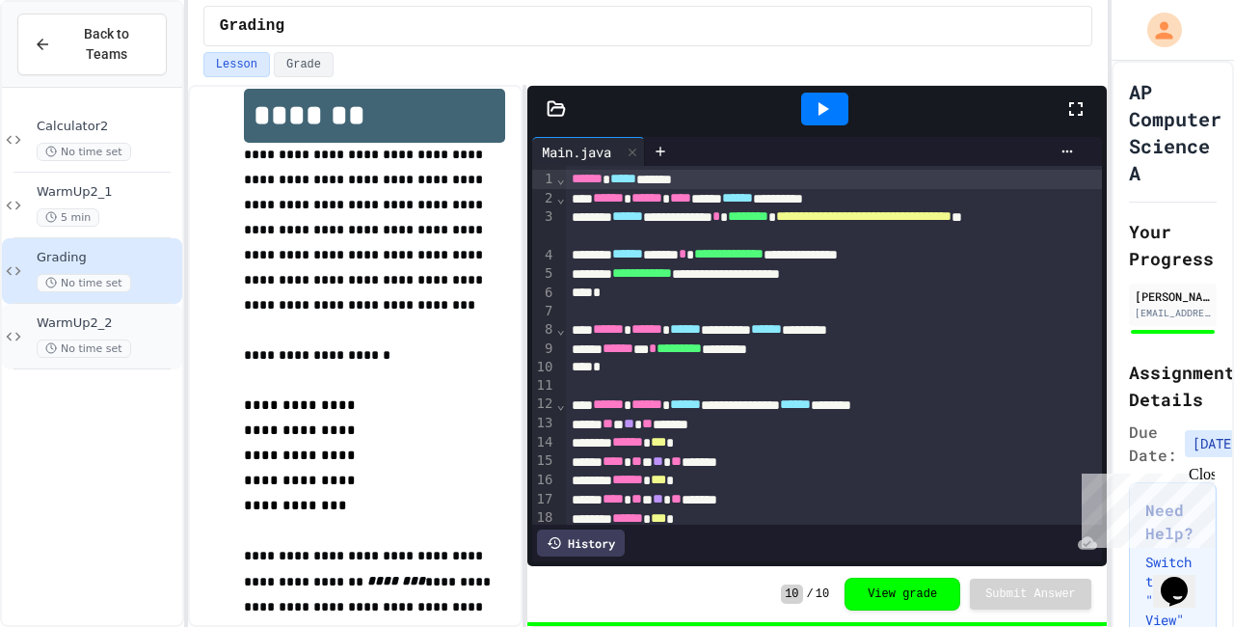
click at [133, 321] on span "WarmUp2_2" at bounding box center [108, 323] width 142 height 16
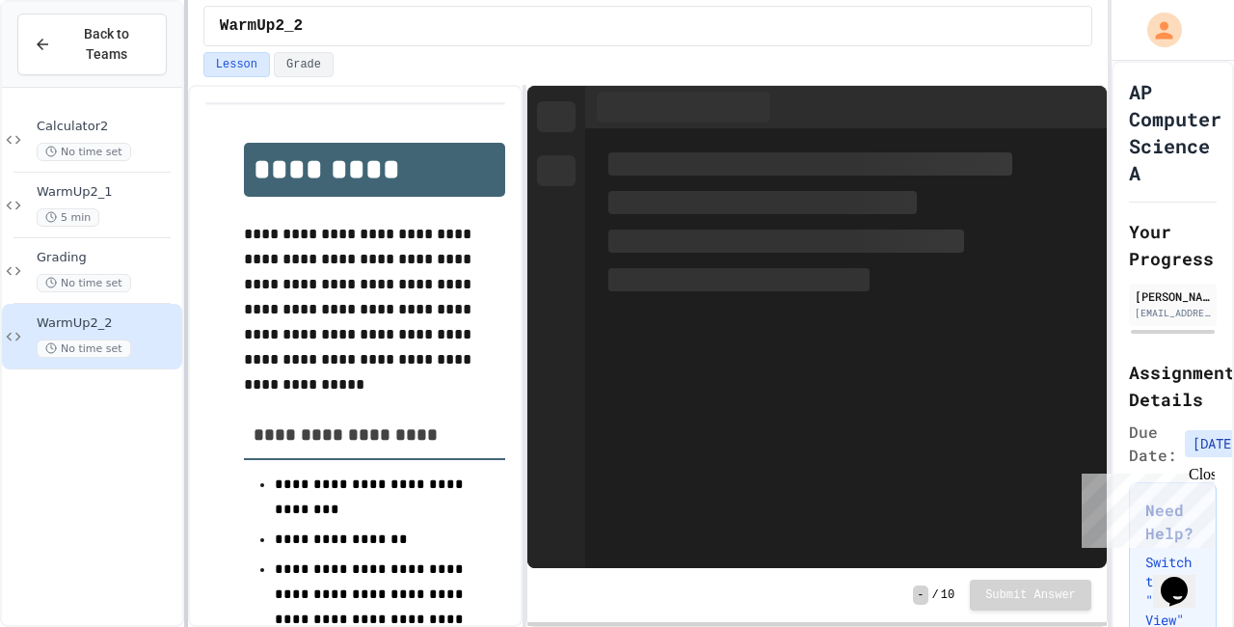
scroll to position [54, 0]
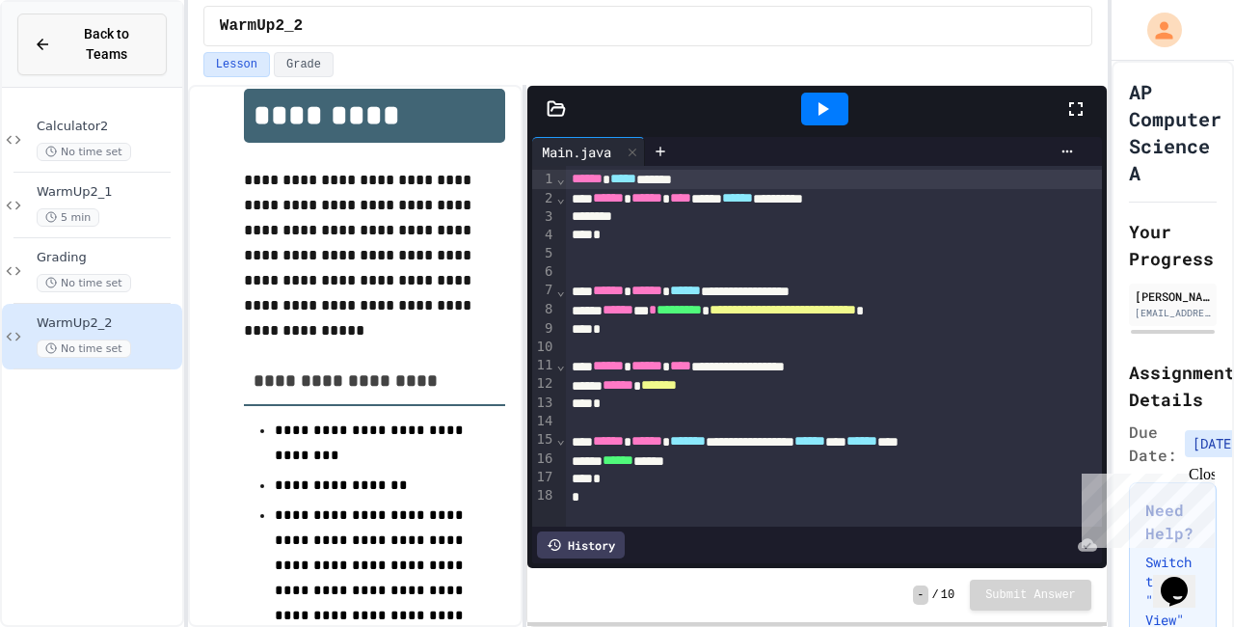
click at [112, 61] on span "Back to Teams" at bounding box center [107, 44] width 88 height 41
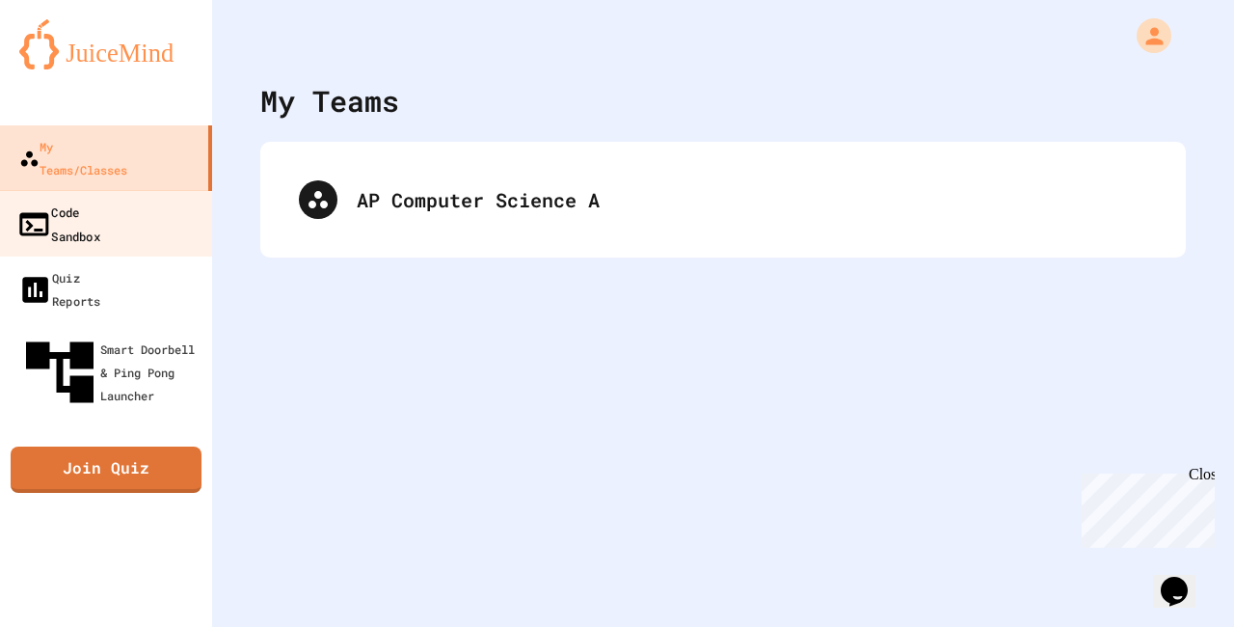
click at [149, 201] on link "Code Sandbox" at bounding box center [106, 224] width 219 height 68
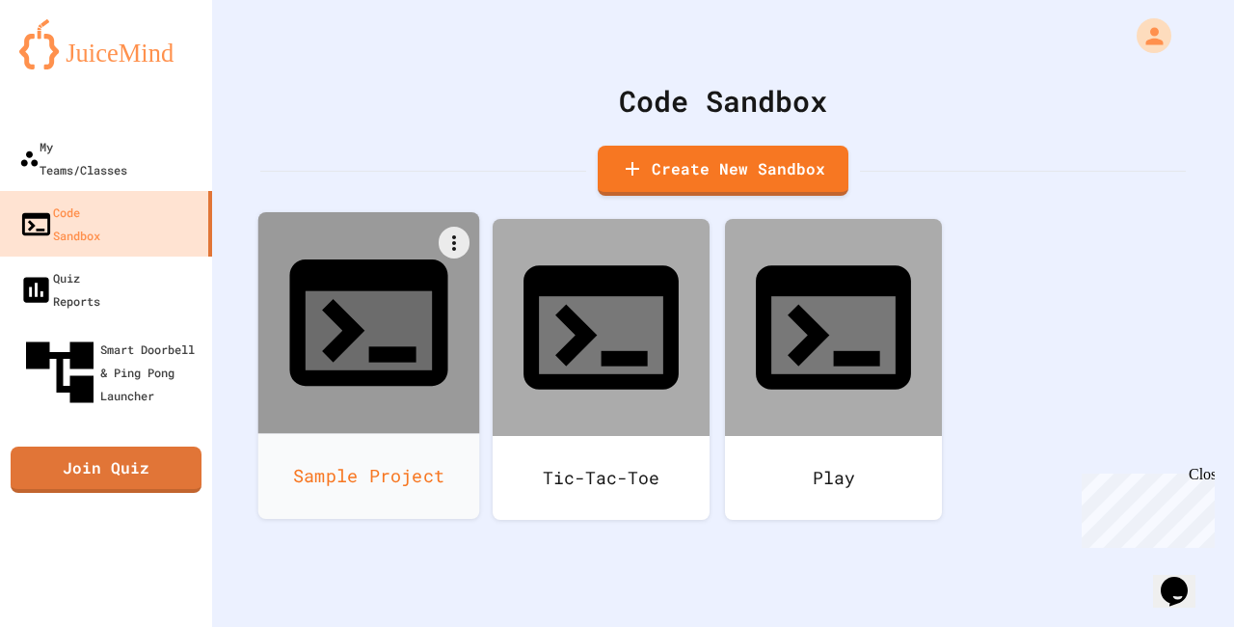
click at [373, 346] on icon at bounding box center [392, 353] width 47 height 15
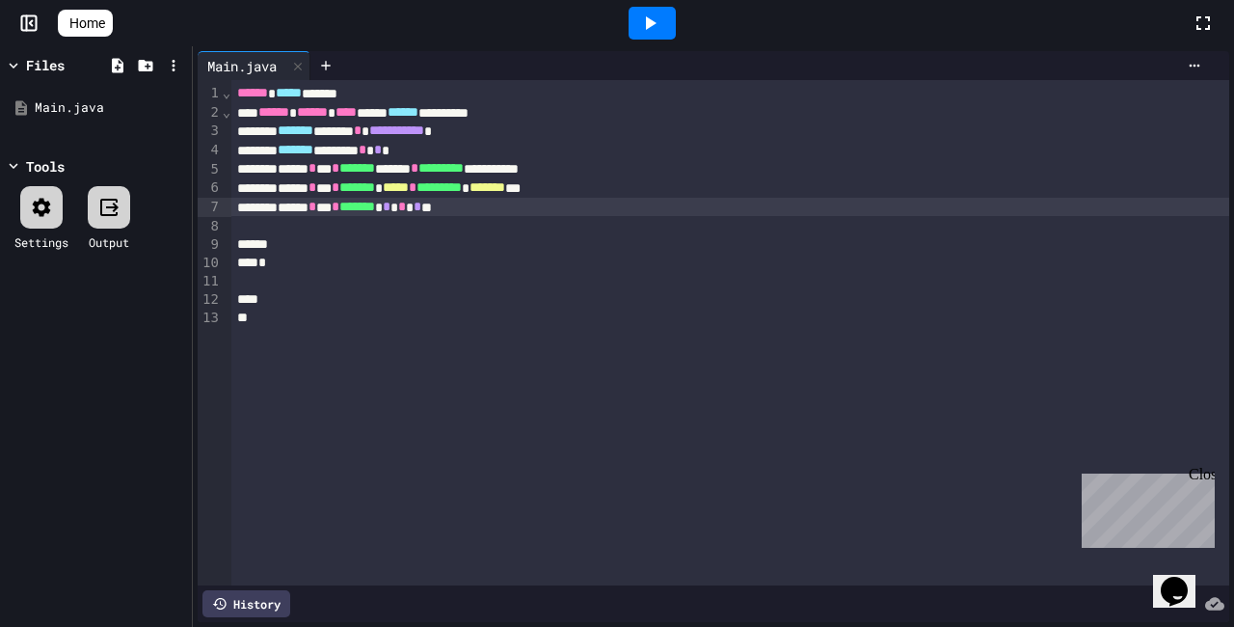
click at [534, 211] on div "****** * *** * ******* * * * * **" at bounding box center [730, 207] width 998 height 19
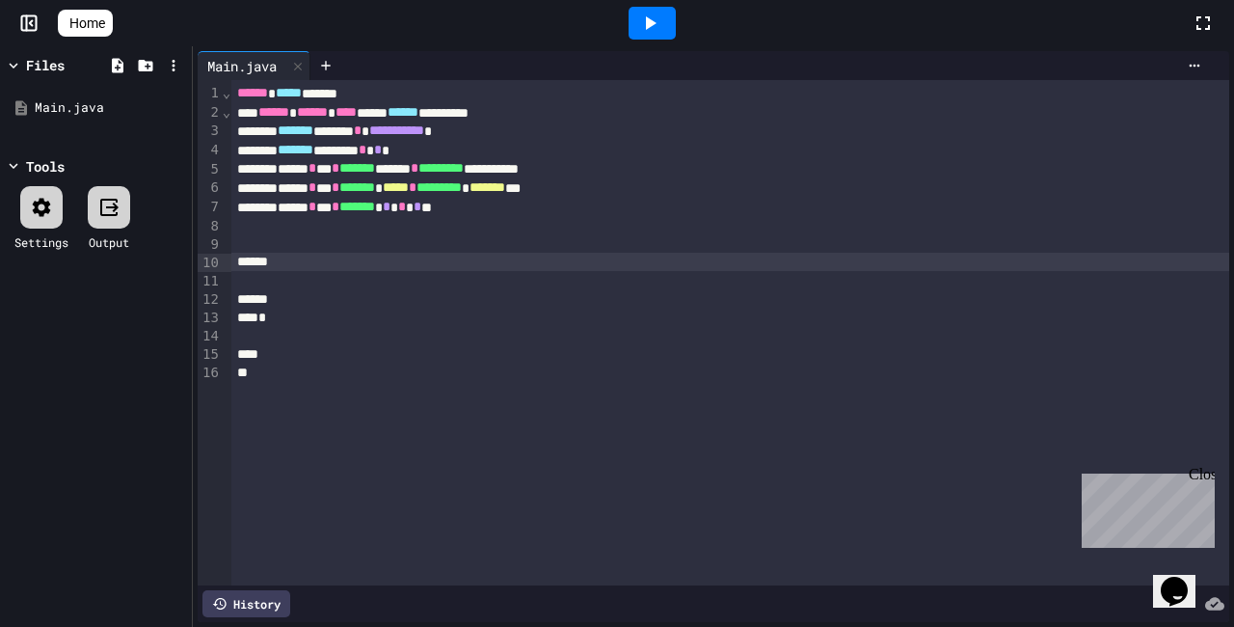
click at [106, 39] on div "Home" at bounding box center [617, 23] width 1234 height 46
click at [103, 26] on span "Home" at bounding box center [87, 23] width 36 height 19
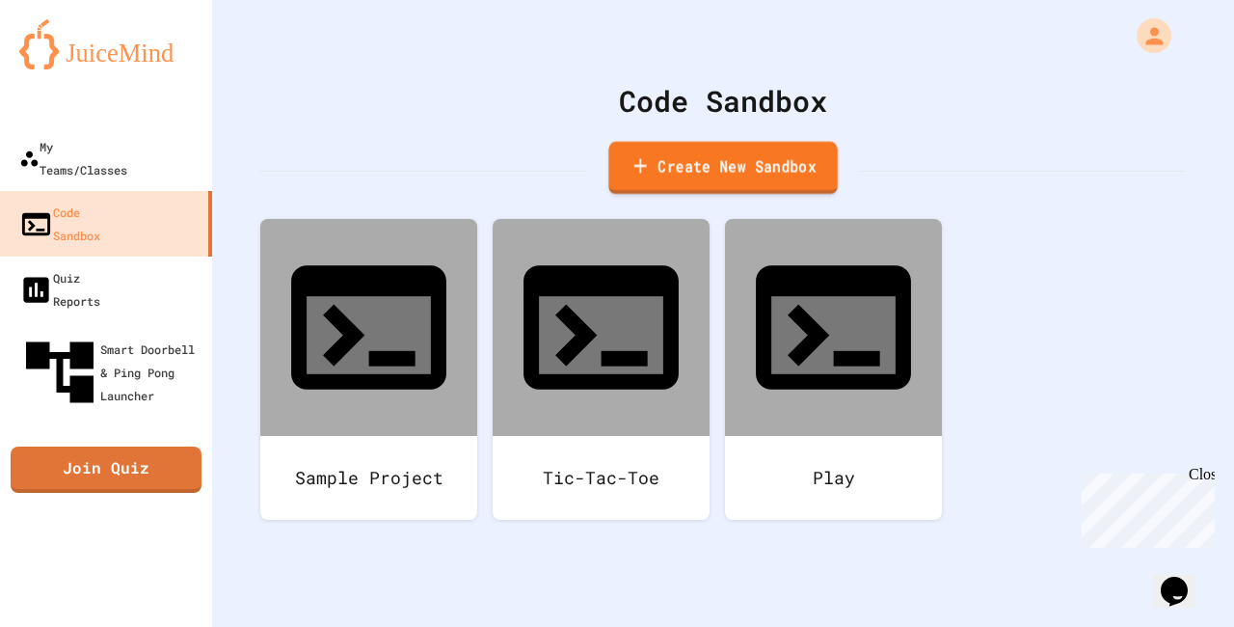
click at [745, 185] on link "Create New Sandbox" at bounding box center [722, 168] width 229 height 53
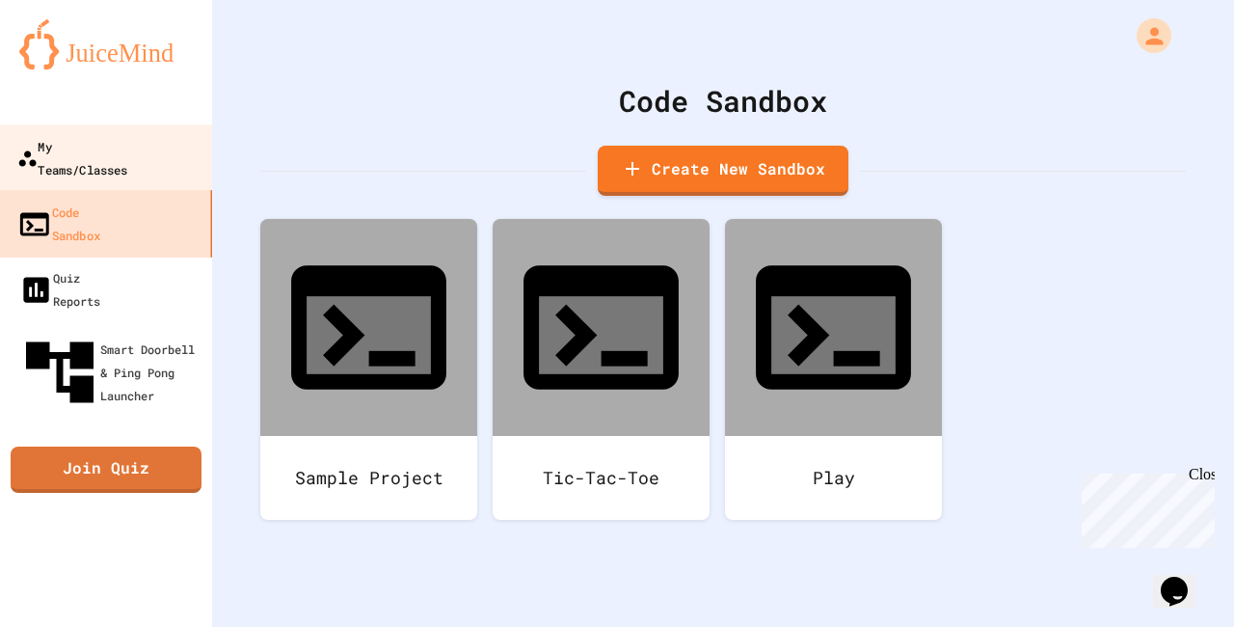
click at [128, 153] on div "My Teams/Classes" at bounding box center [72, 157] width 111 height 47
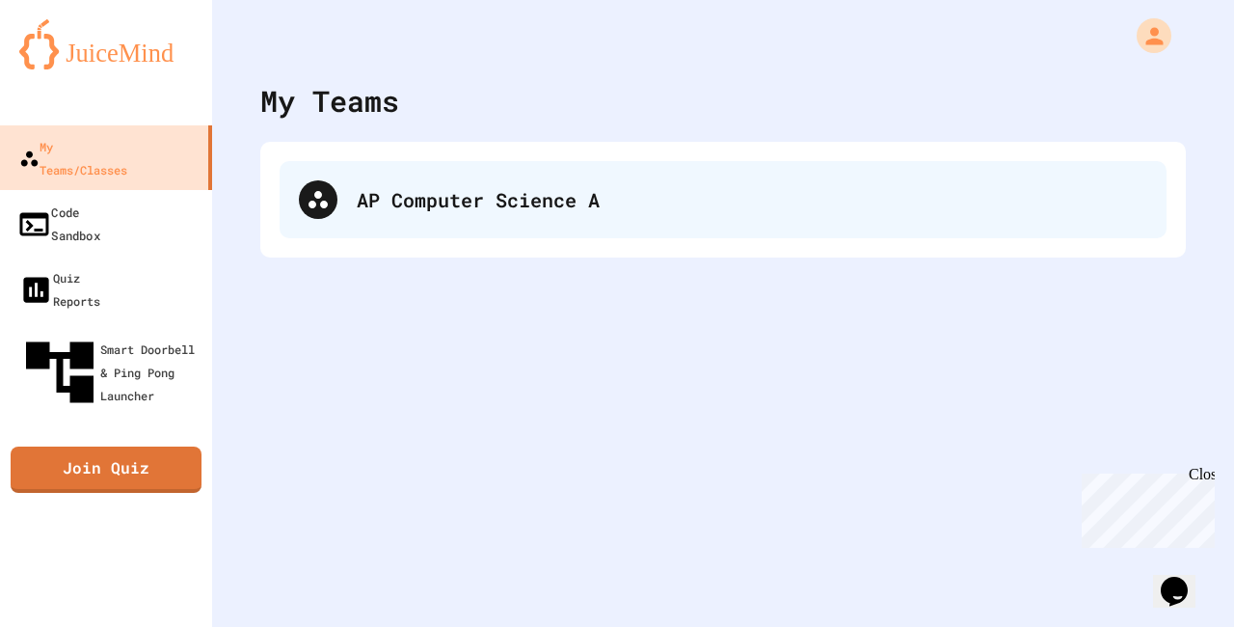
click at [400, 184] on div "AP Computer Science A" at bounding box center [723, 199] width 887 height 77
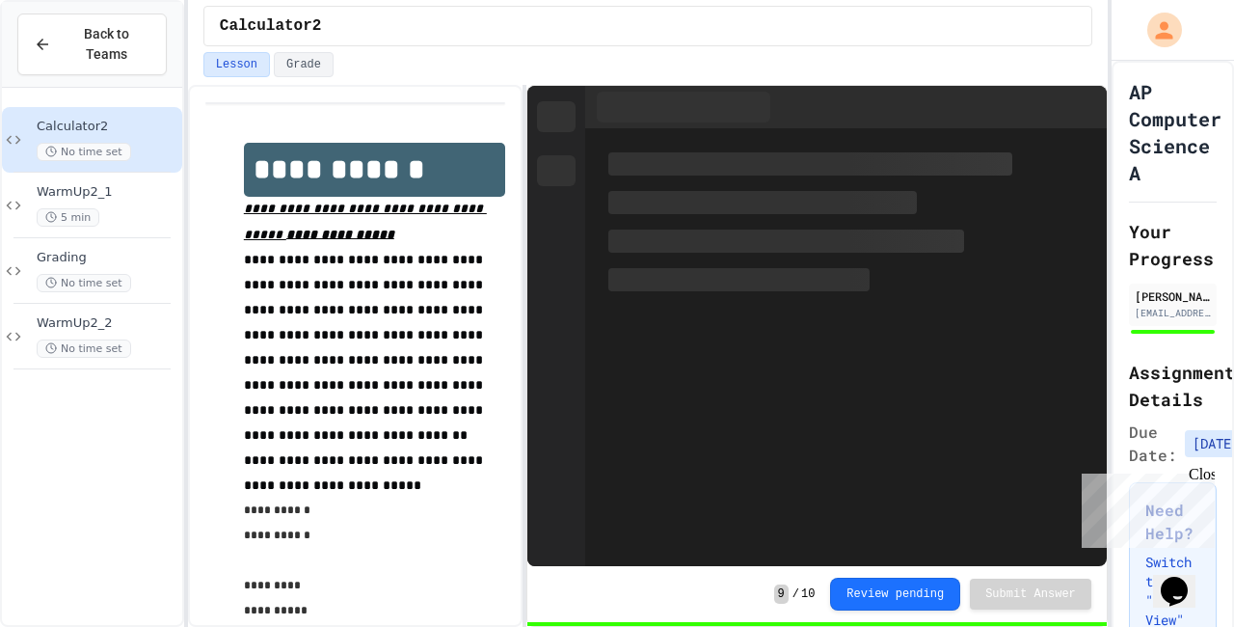
scroll to position [54, 0]
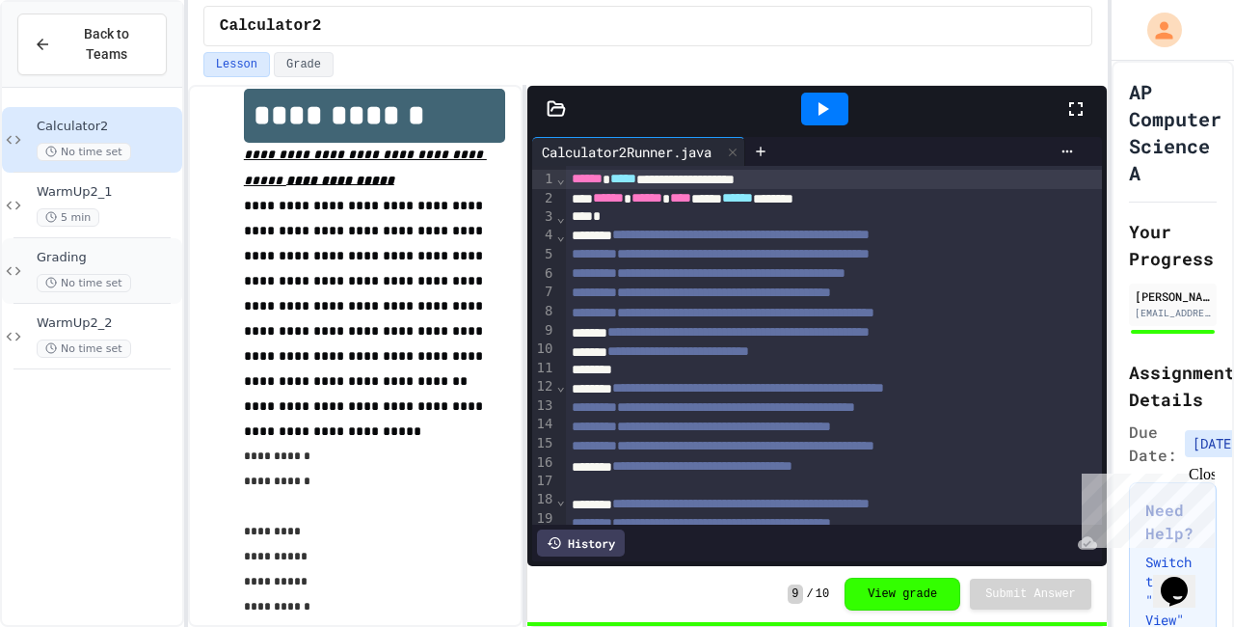
click at [133, 271] on div "Grading No time set" at bounding box center [108, 271] width 142 height 42
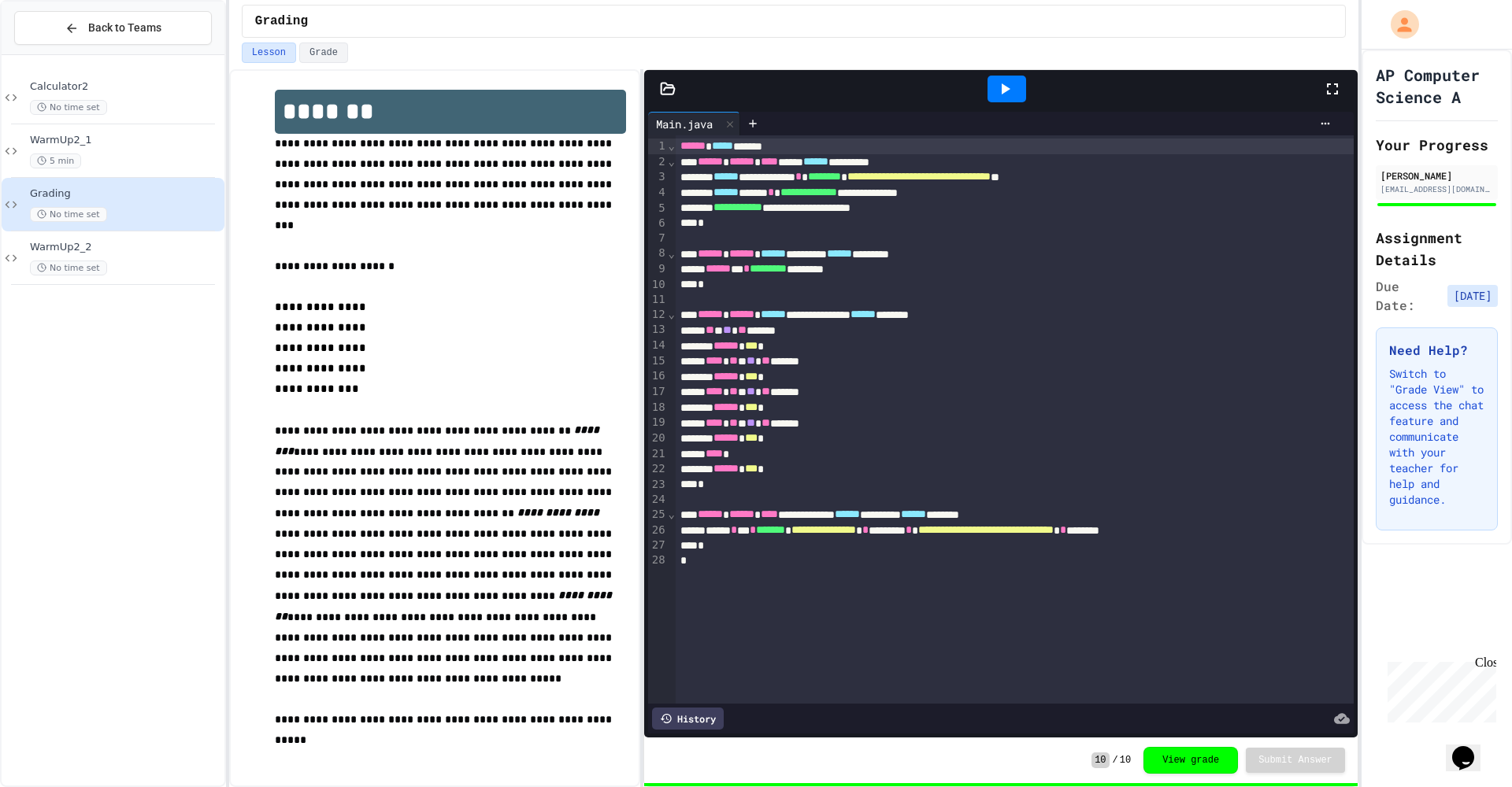
click at [1007, 98] on icon at bounding box center [1332, 88] width 19 height 19
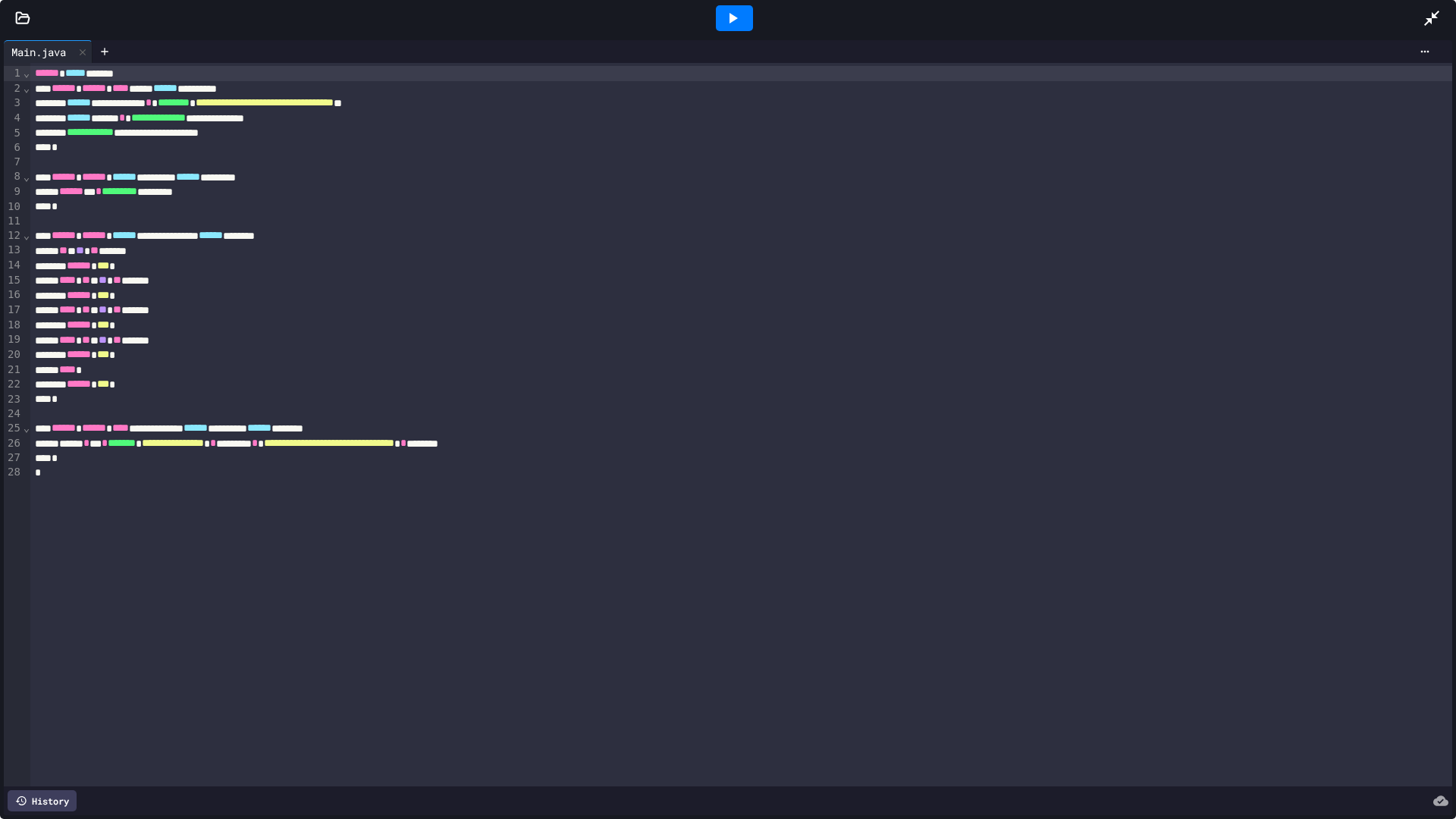
click at [751, 21] on div at bounding box center [734, 18] width 37 height 26
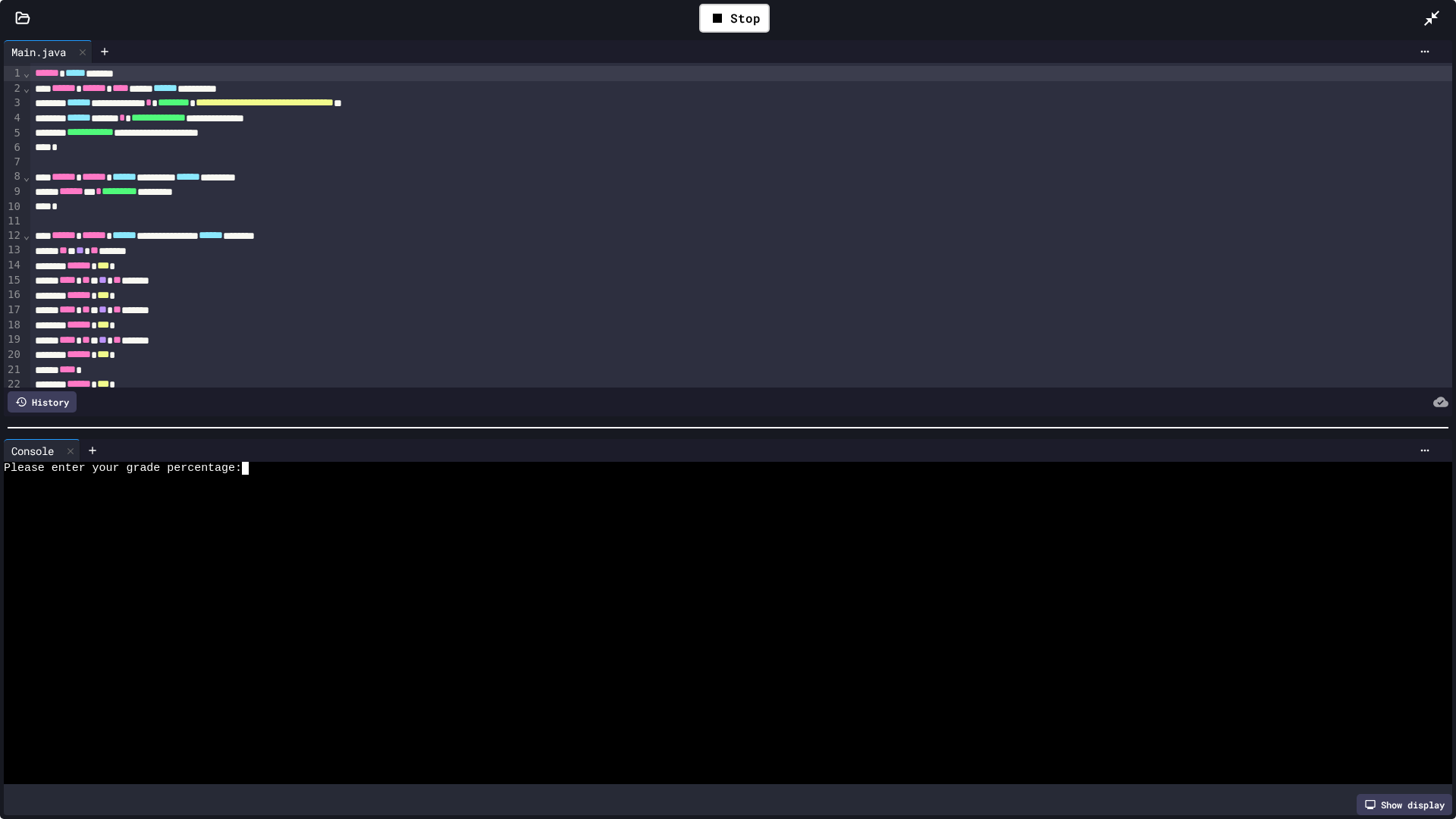
click at [565, 493] on div at bounding box center [721, 494] width 1434 height 13
click at [970, 21] on icon at bounding box center [1432, 18] width 18 height 18
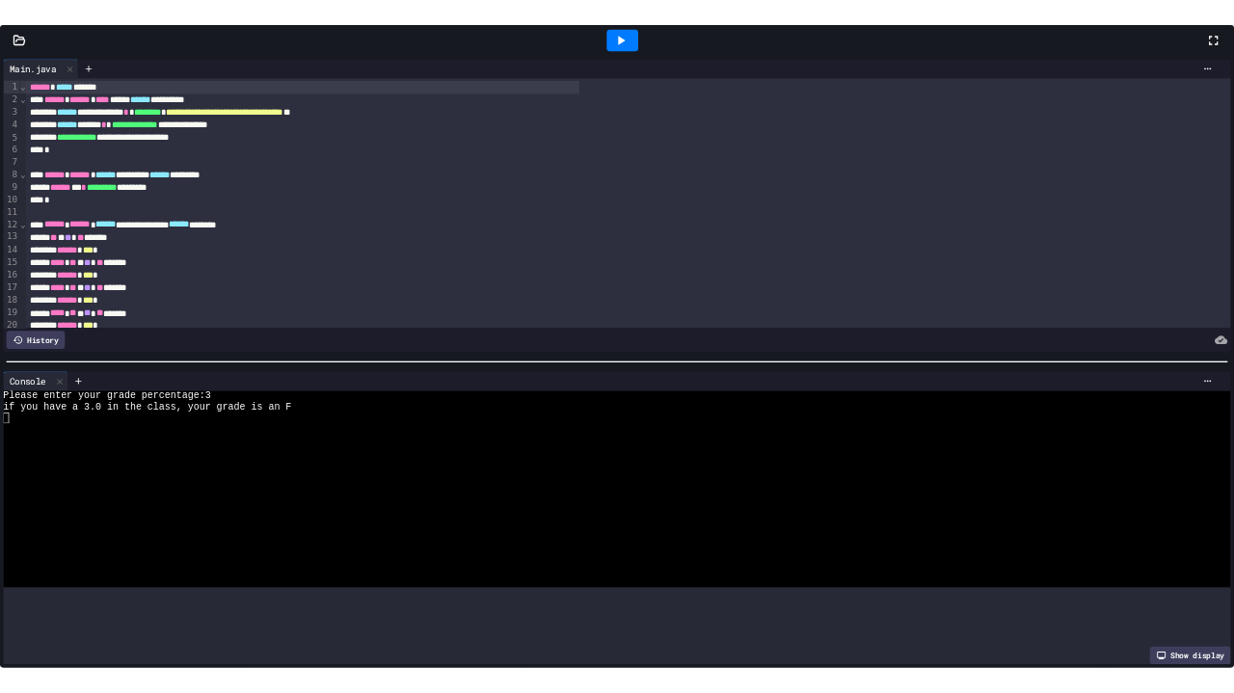
scroll to position [33, 0]
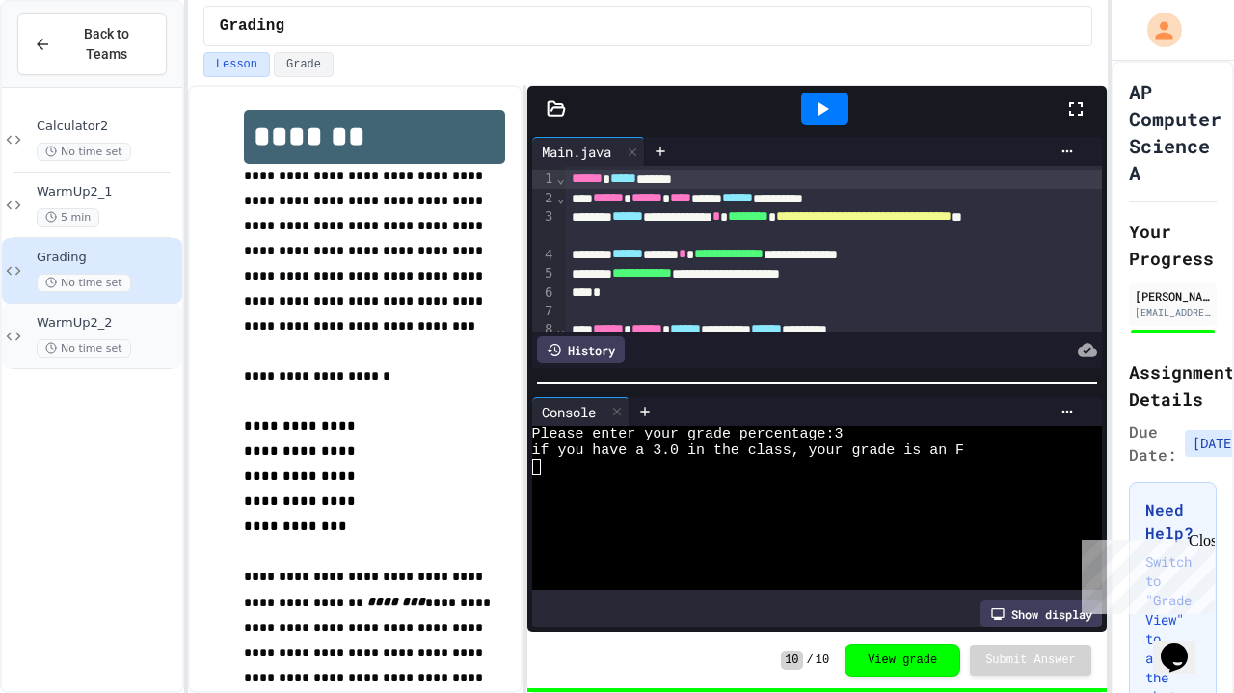
click at [81, 320] on span "WarmUp2_2" at bounding box center [108, 323] width 142 height 16
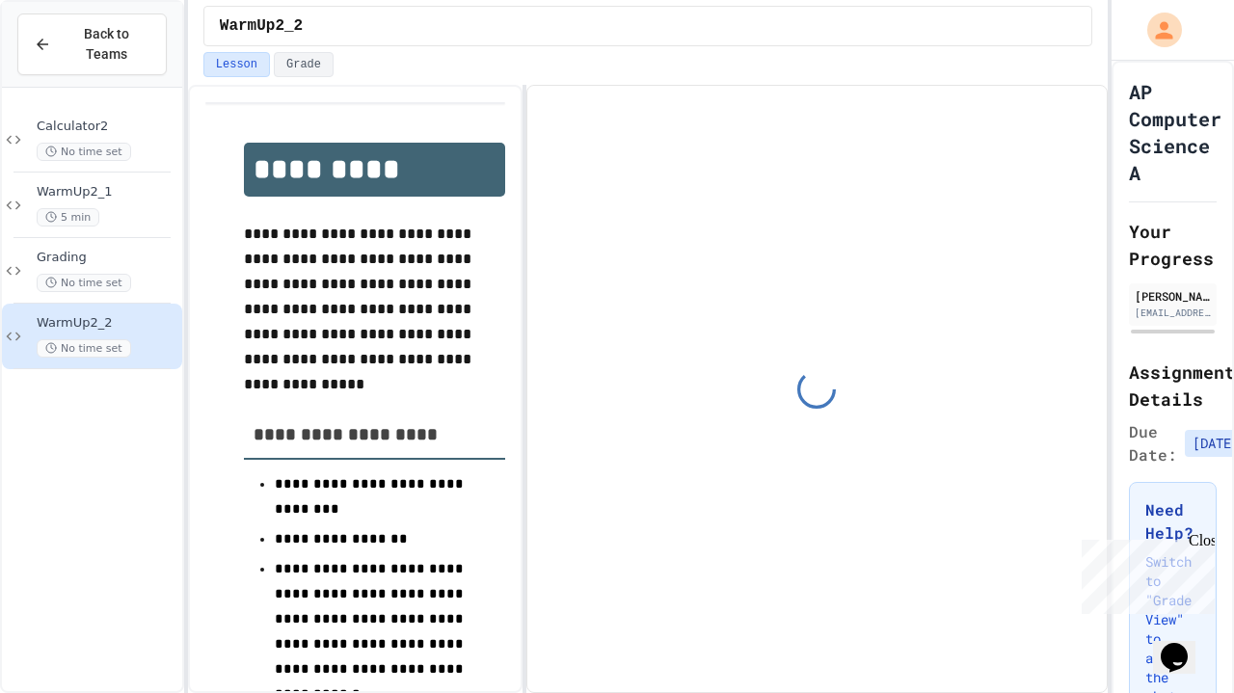
scroll to position [54, 0]
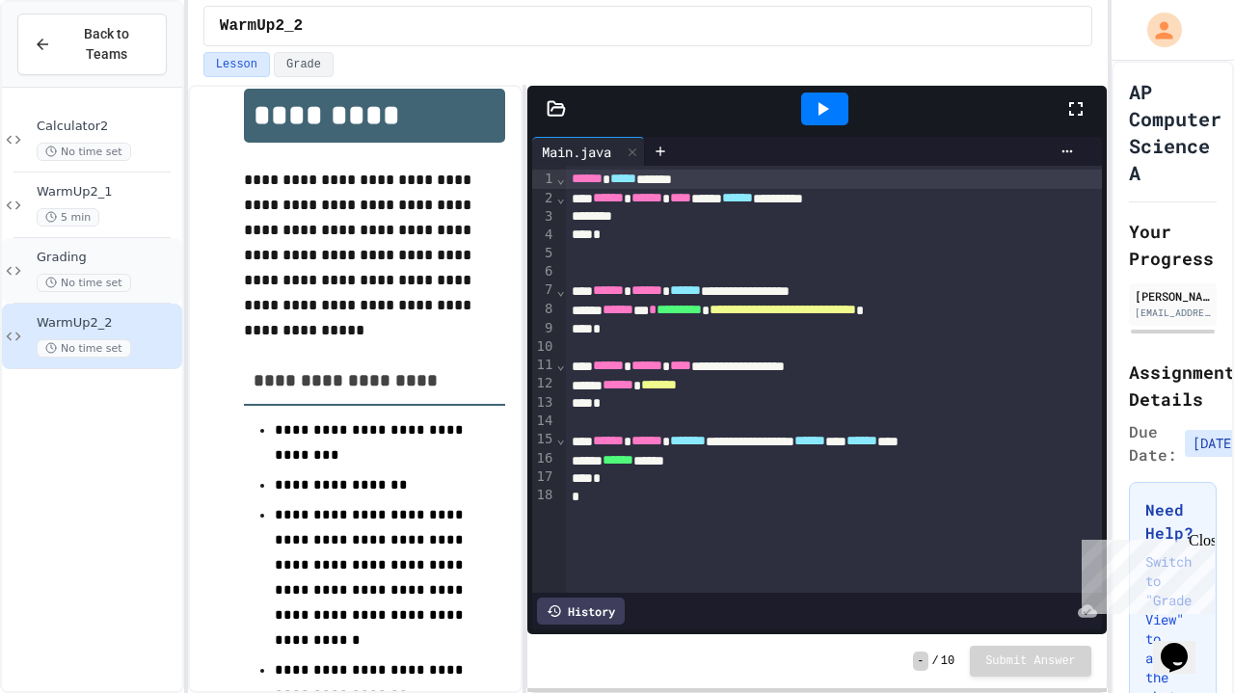
click at [143, 281] on div "No time set" at bounding box center [108, 283] width 142 height 18
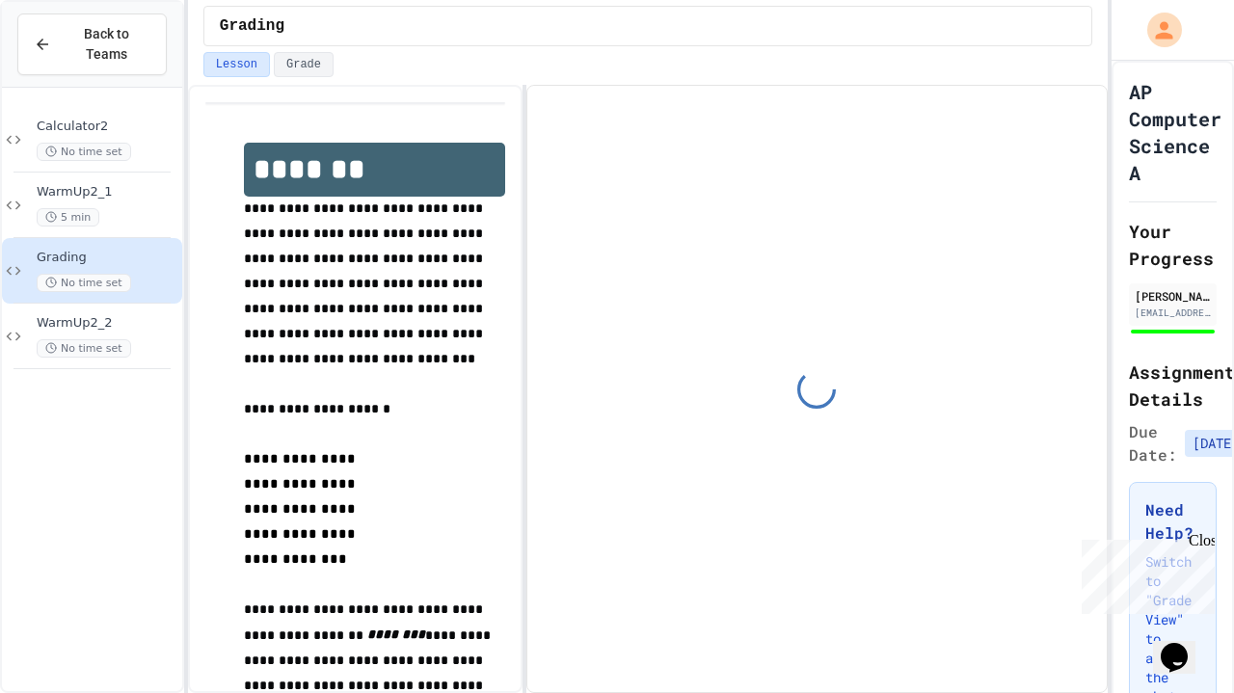
scroll to position [54, 0]
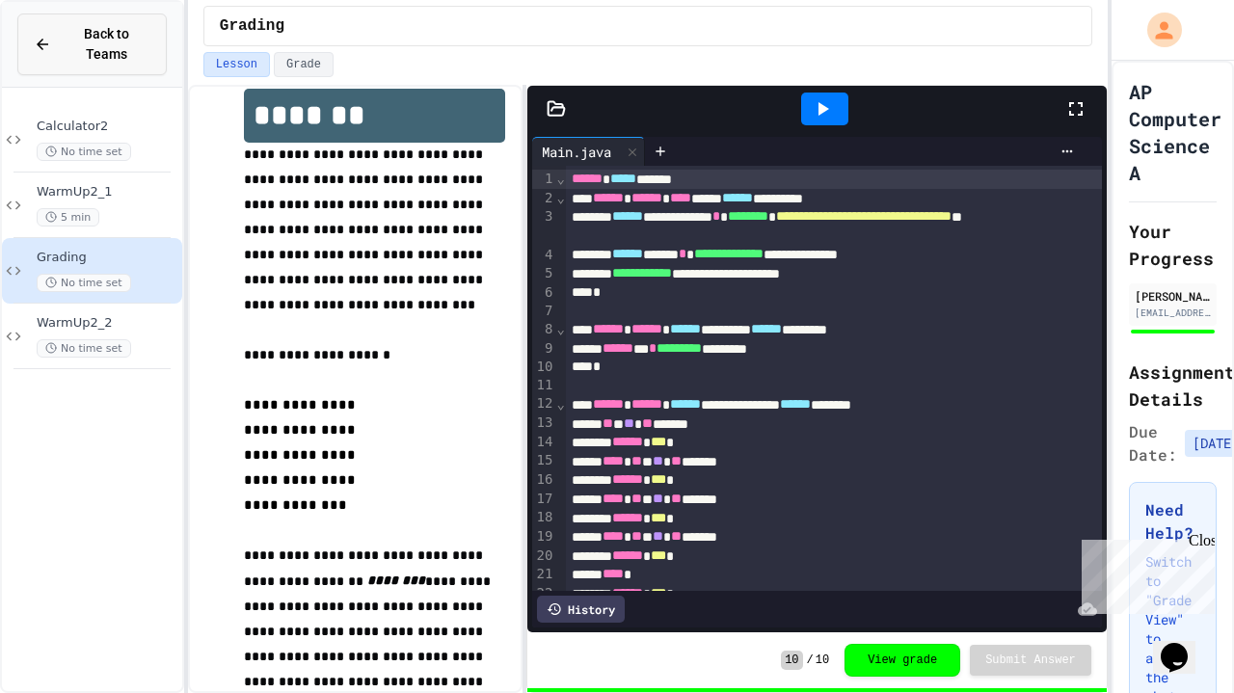
click at [114, 62] on span "Back to Teams" at bounding box center [107, 44] width 88 height 41
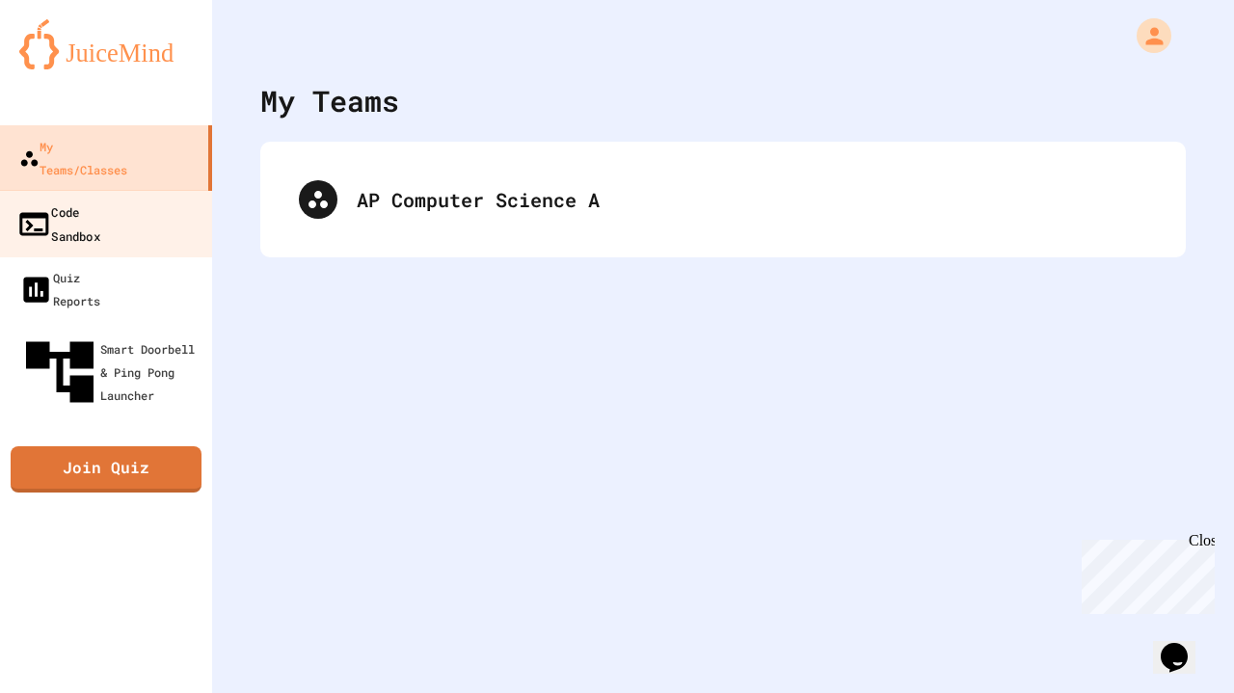
click at [100, 200] on div "Code Sandbox" at bounding box center [58, 223] width 84 height 47
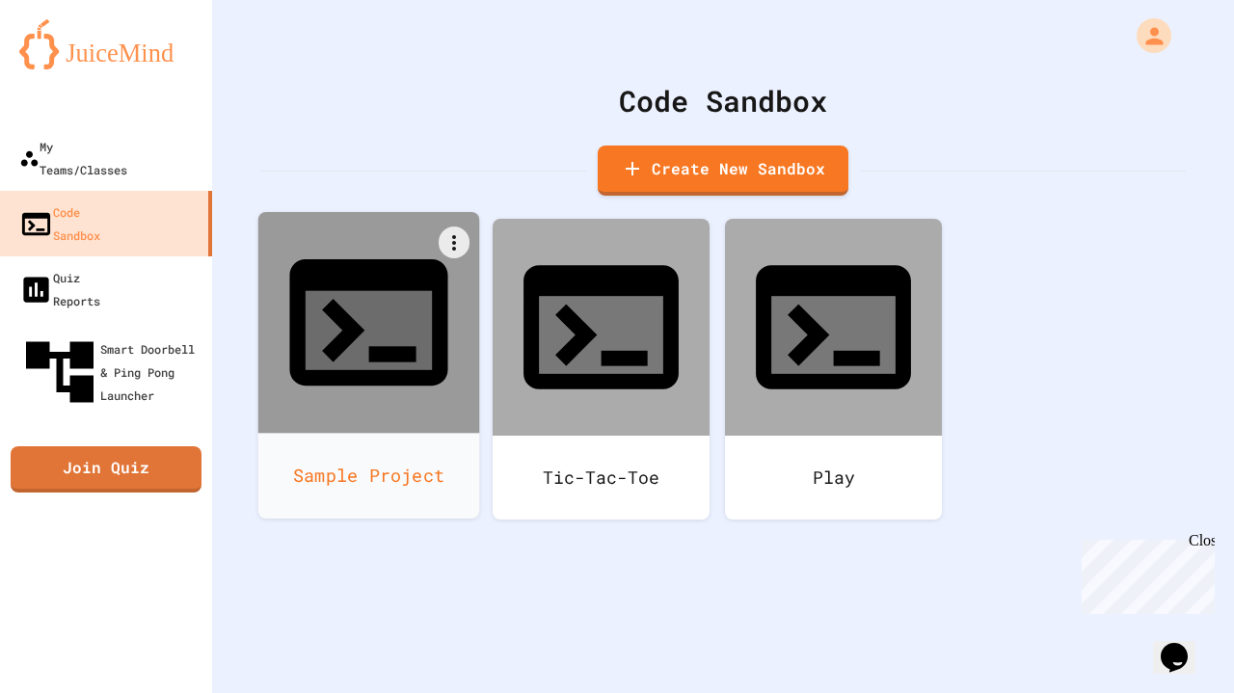
click at [423, 433] on div "Sample Project" at bounding box center [369, 476] width 222 height 86
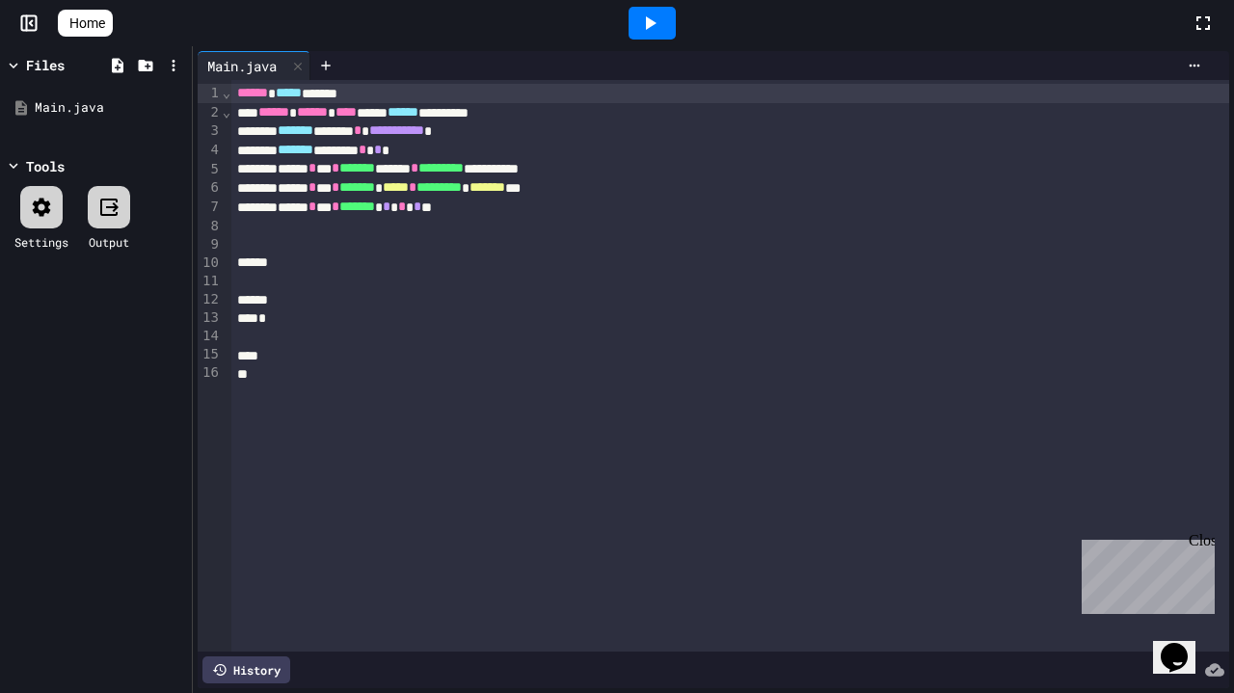
click at [406, 244] on div at bounding box center [730, 244] width 998 height 19
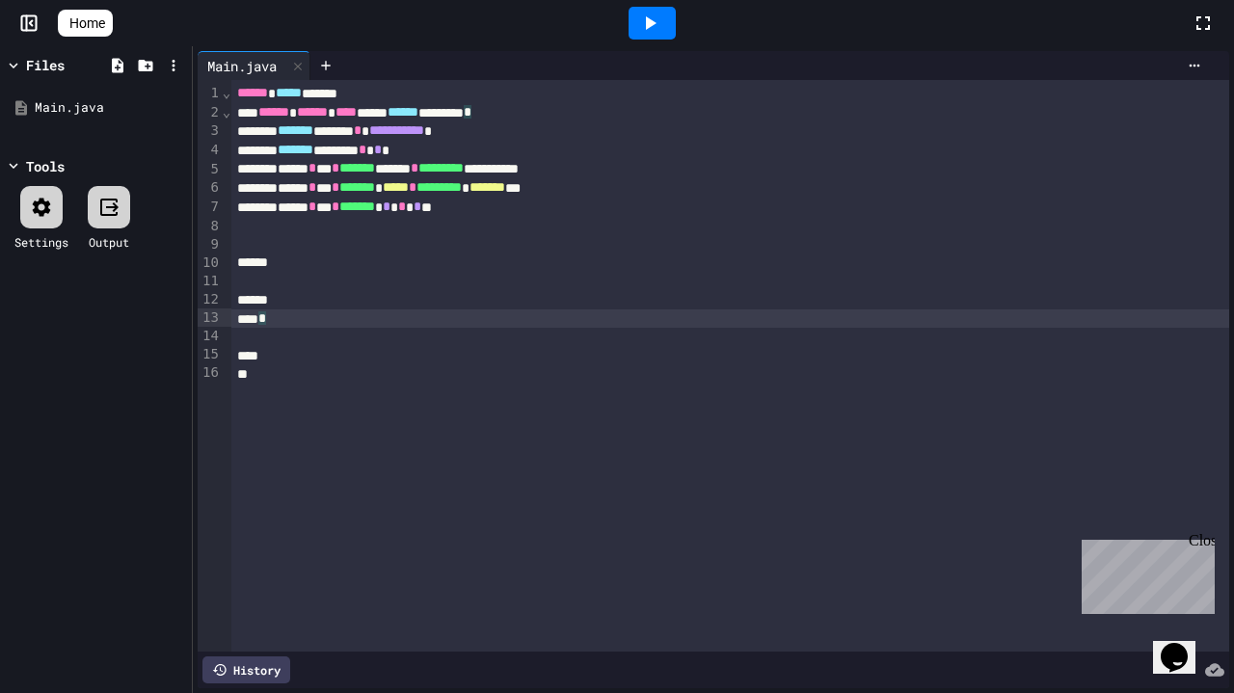
click at [373, 314] on div "*" at bounding box center [730, 319] width 998 height 18
click at [318, 298] on div at bounding box center [730, 300] width 998 height 18
